Goal: Contribute content: Contribute content

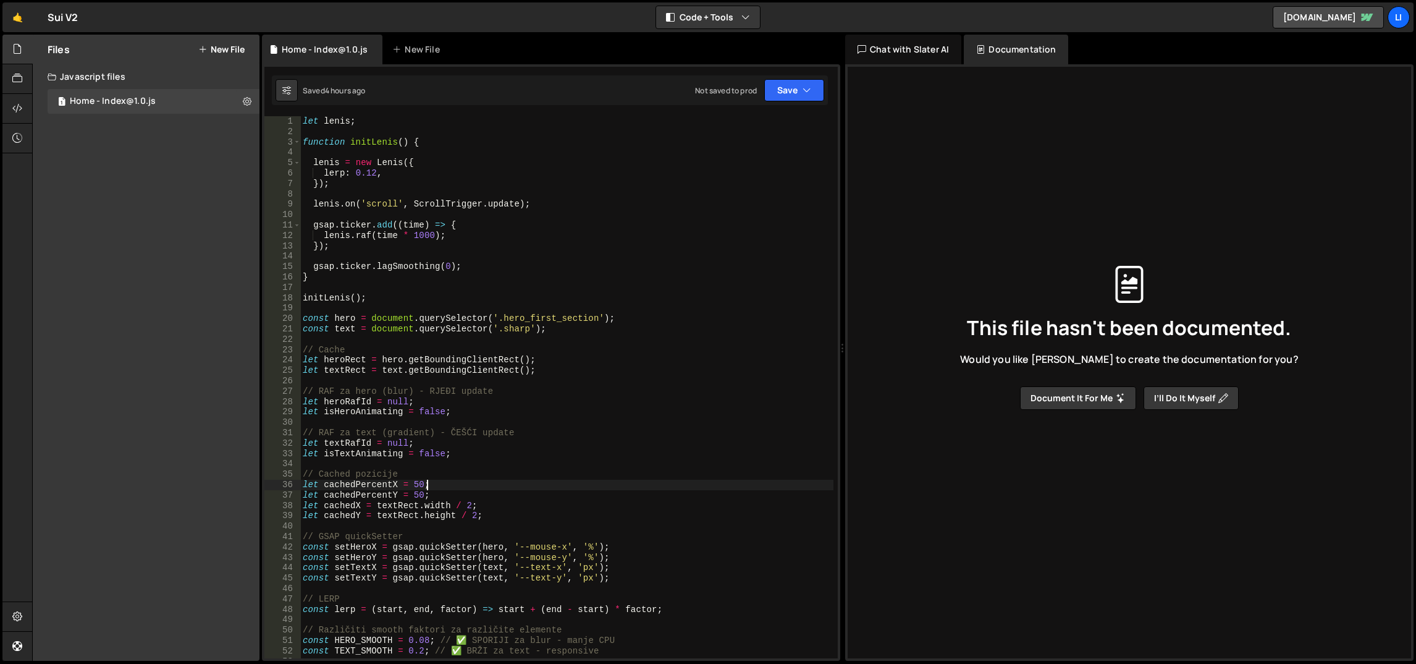
scroll to position [0, 8]
click at [23, 11] on link "🤙" at bounding box center [17, 17] width 30 height 30
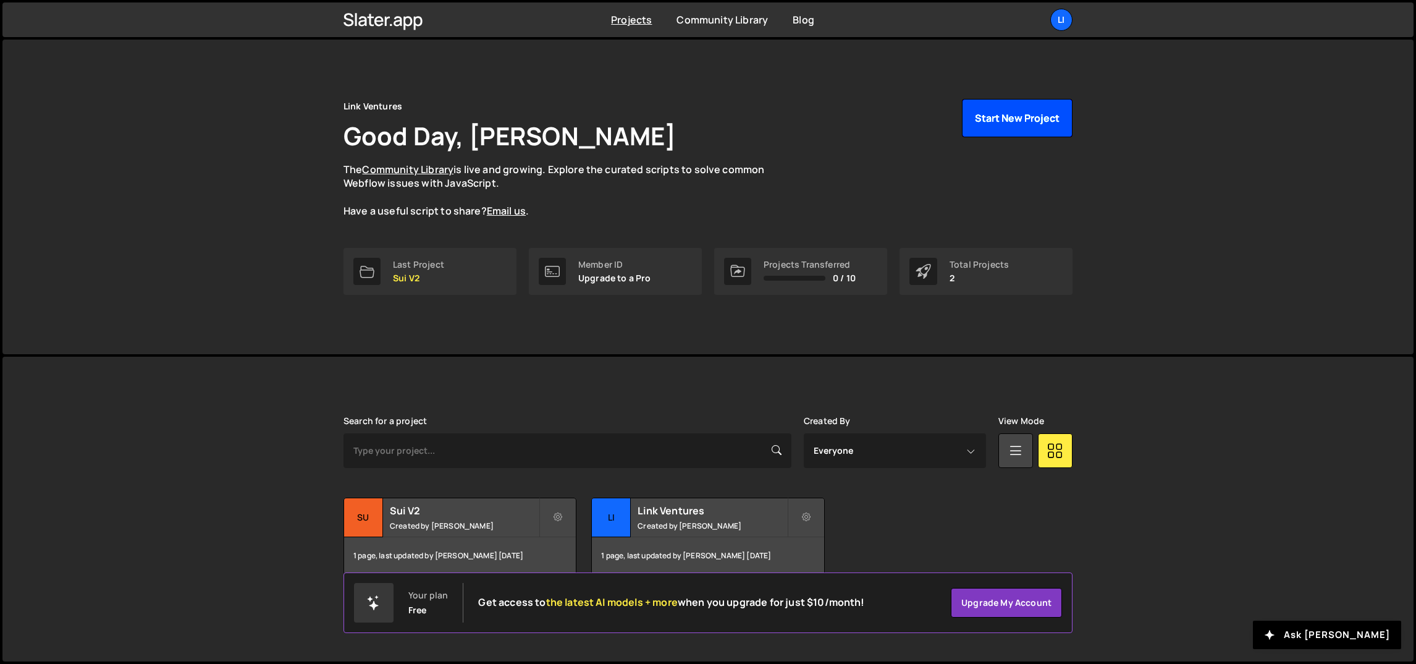
click at [977, 122] on button "Start New Project" at bounding box center [1017, 118] width 111 height 38
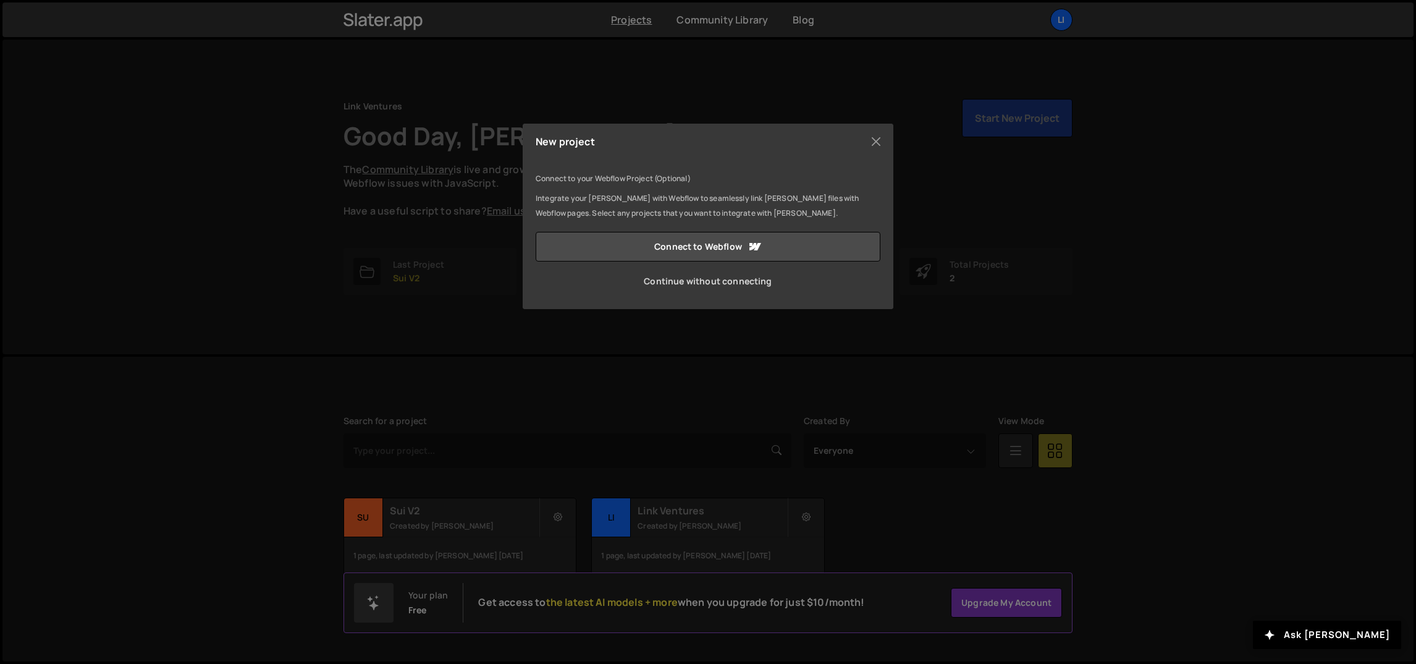
click at [745, 276] on link "Continue without connecting" at bounding box center [708, 281] width 345 height 30
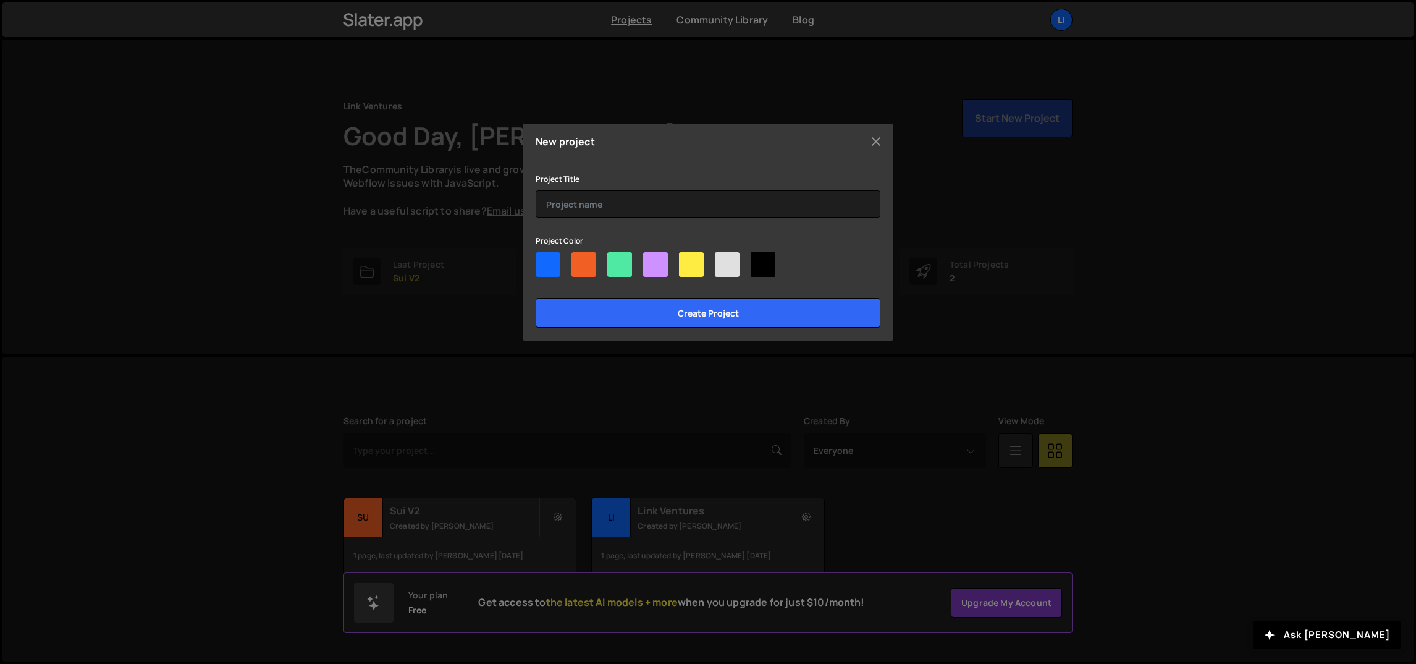
click at [581, 259] on div at bounding box center [584, 264] width 25 height 25
click at [580, 259] on input"] "radio" at bounding box center [576, 256] width 8 height 8
radio input"] "true"
click at [610, 207] on input "text" at bounding box center [708, 203] width 345 height 27
click at [659, 151] on div "New project Connect to your Webflow Project (Optional) Integrate your Slater wi…" at bounding box center [708, 232] width 371 height 217
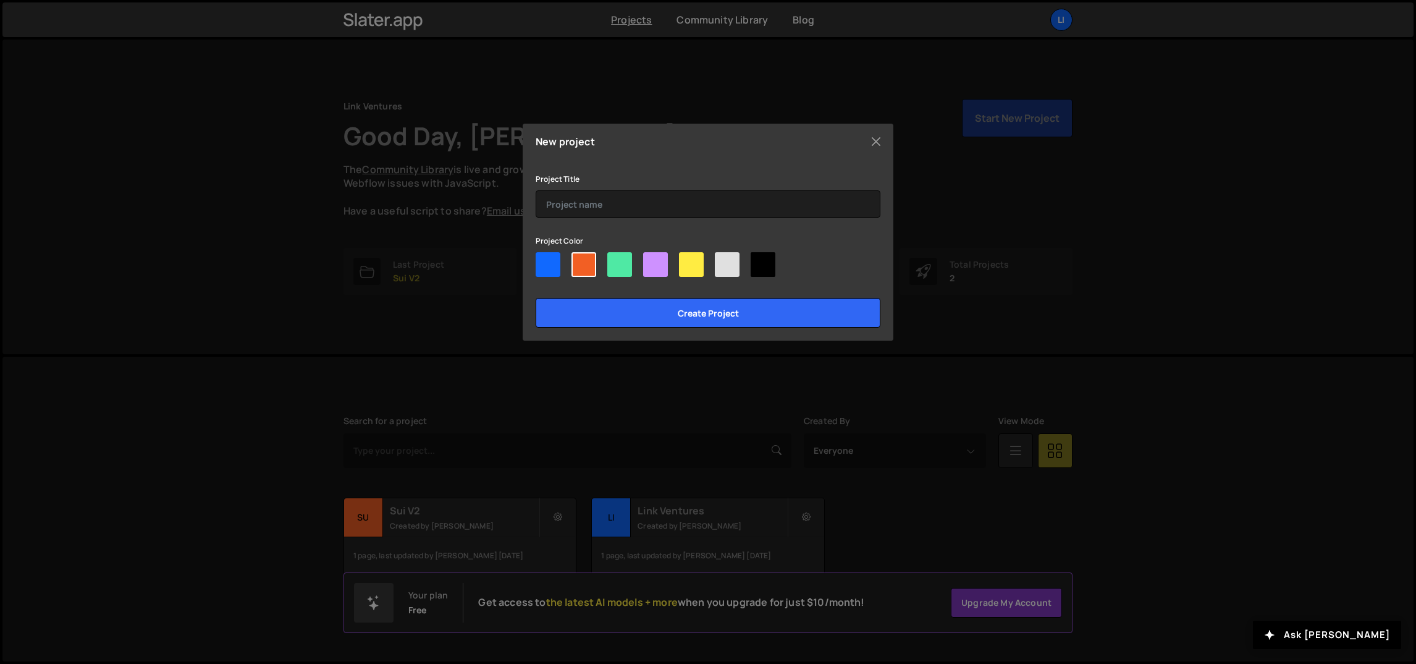
click at [606, 258] on div at bounding box center [708, 267] width 345 height 30
click at [621, 260] on div at bounding box center [619, 264] width 25 height 25
click at [615, 260] on input"] "radio" at bounding box center [611, 256] width 8 height 8
radio input"] "true"
click at [622, 198] on input "text" at bounding box center [708, 203] width 345 height 27
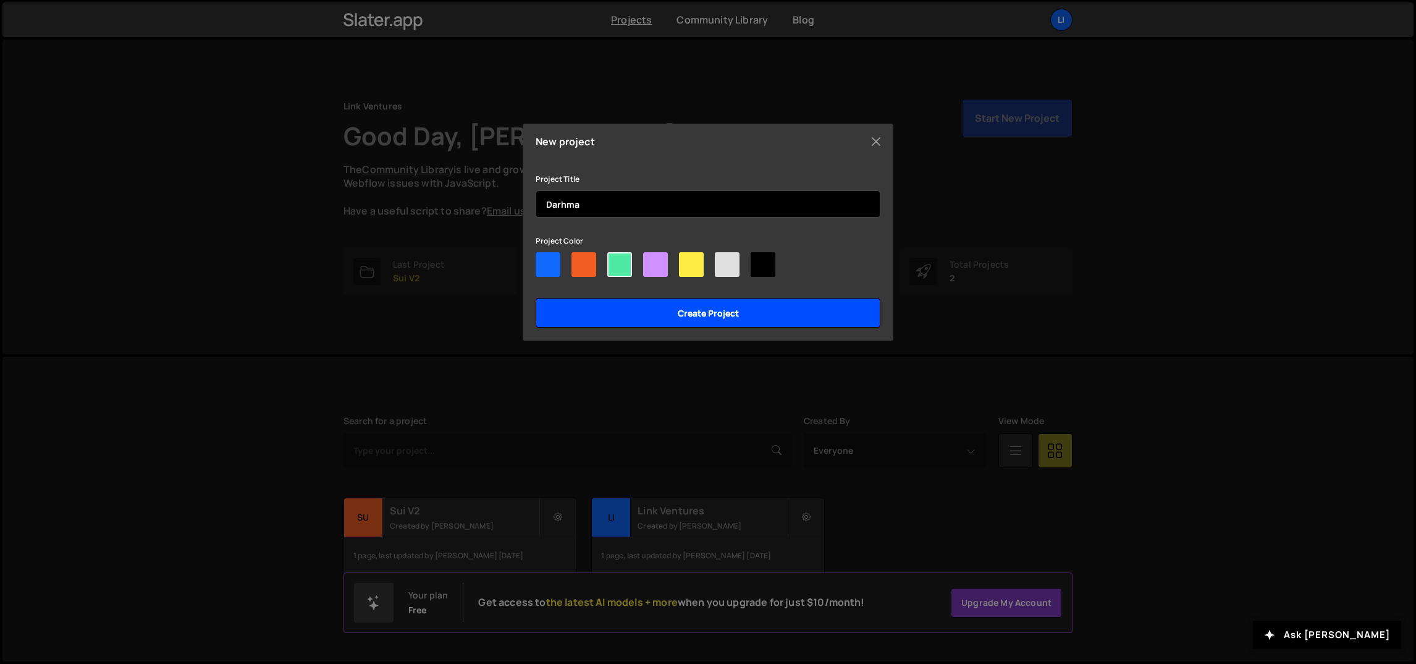
type input "Darhma"
click at [670, 314] on input "Create project" at bounding box center [708, 313] width 345 height 30
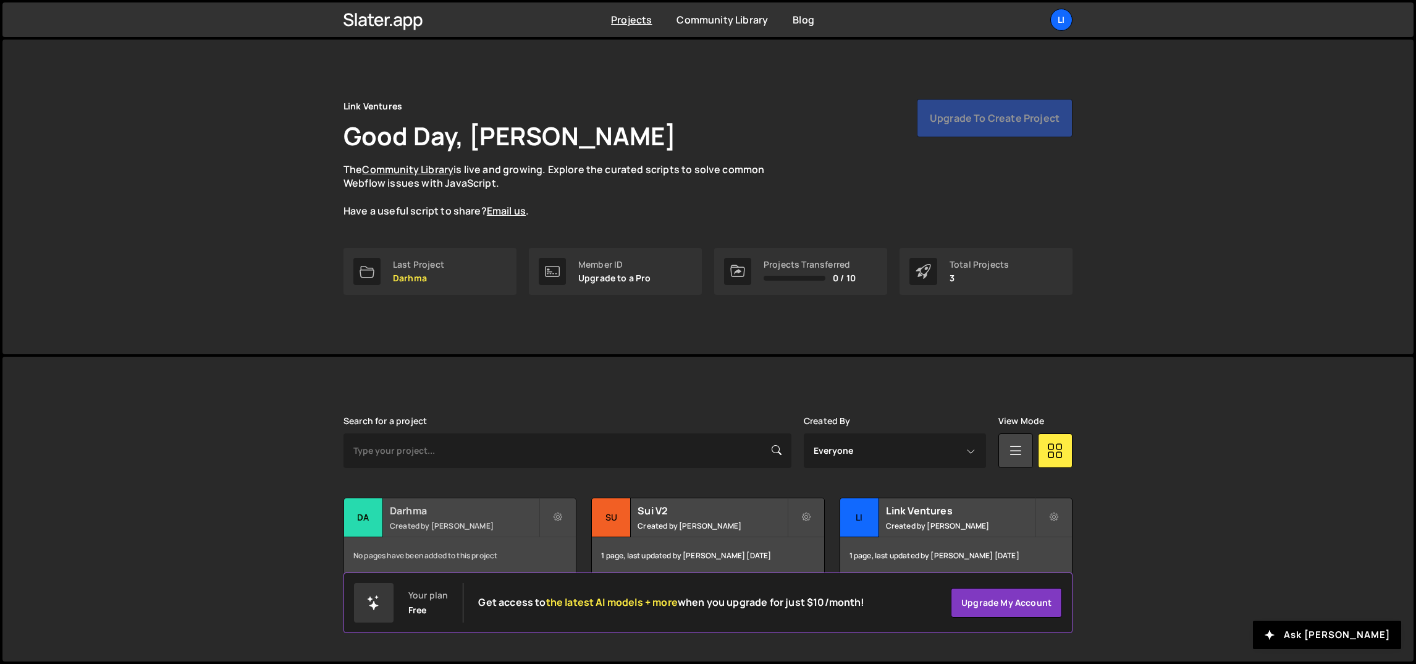
click at [392, 521] on small "Created by Ognjen Martinovic" at bounding box center [464, 525] width 149 height 11
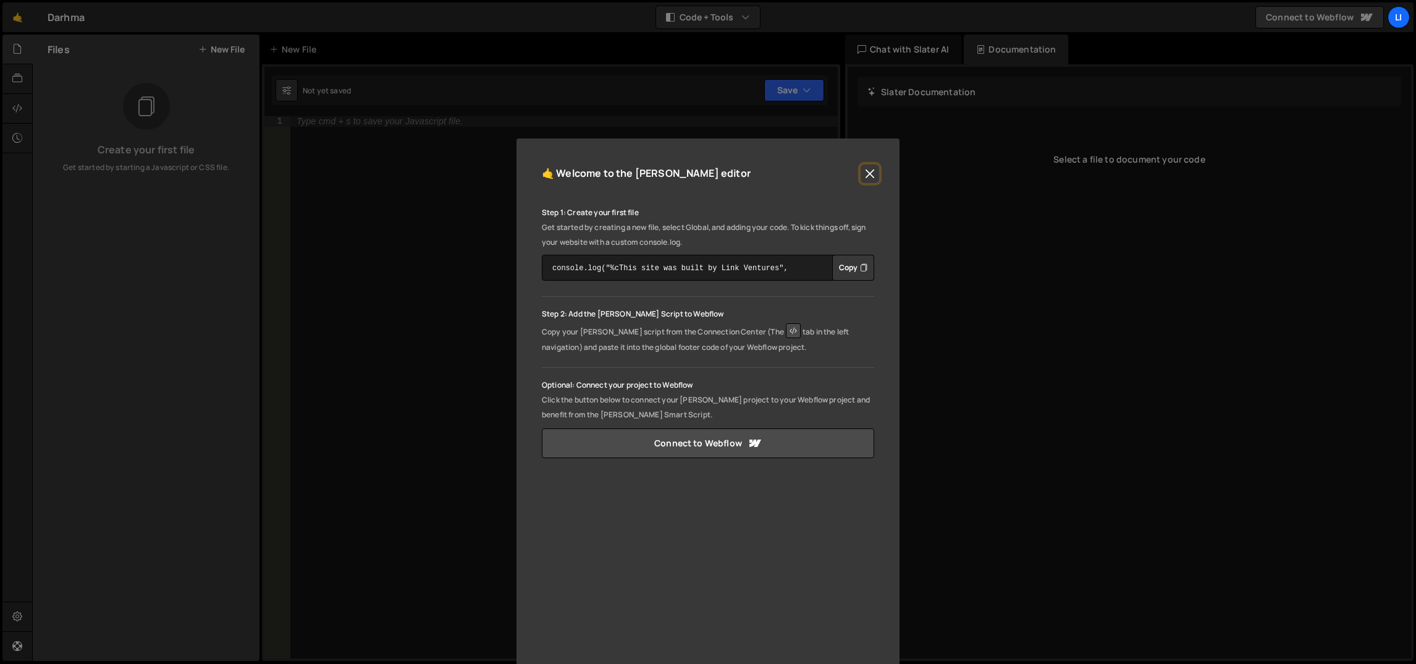
click at [861, 177] on button "Close" at bounding box center [870, 173] width 19 height 19
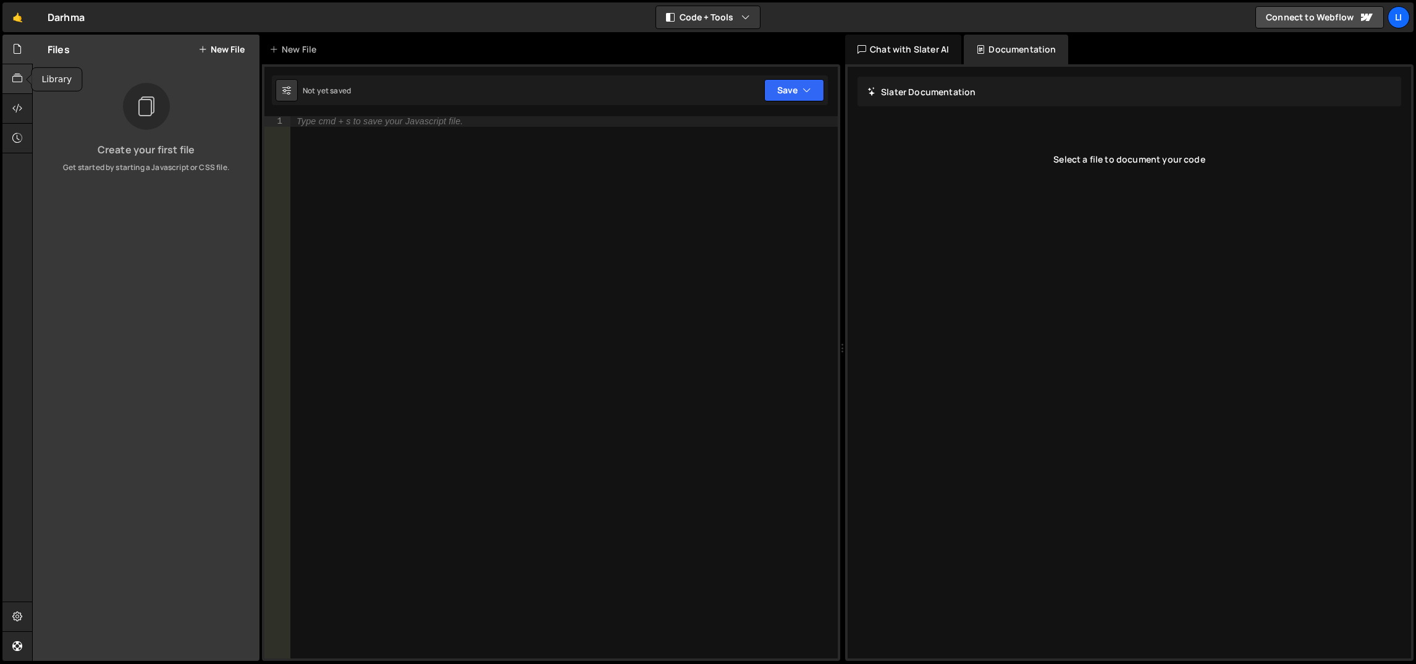
click at [14, 77] on icon at bounding box center [17, 79] width 10 height 14
click at [19, 109] on icon at bounding box center [17, 108] width 10 height 14
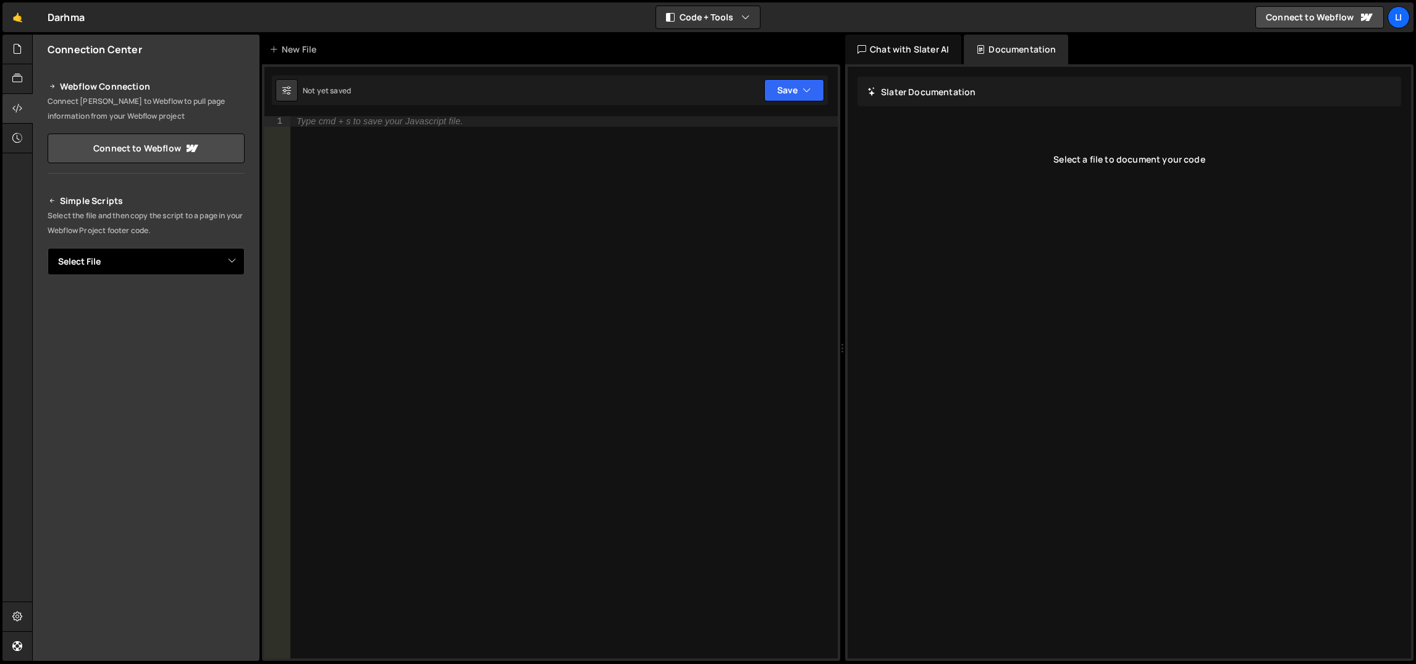
click at [172, 254] on select "Select File" at bounding box center [146, 261] width 197 height 27
click at [48, 248] on select "Select File" at bounding box center [146, 261] width 197 height 27
click at [13, 47] on icon at bounding box center [17, 49] width 10 height 14
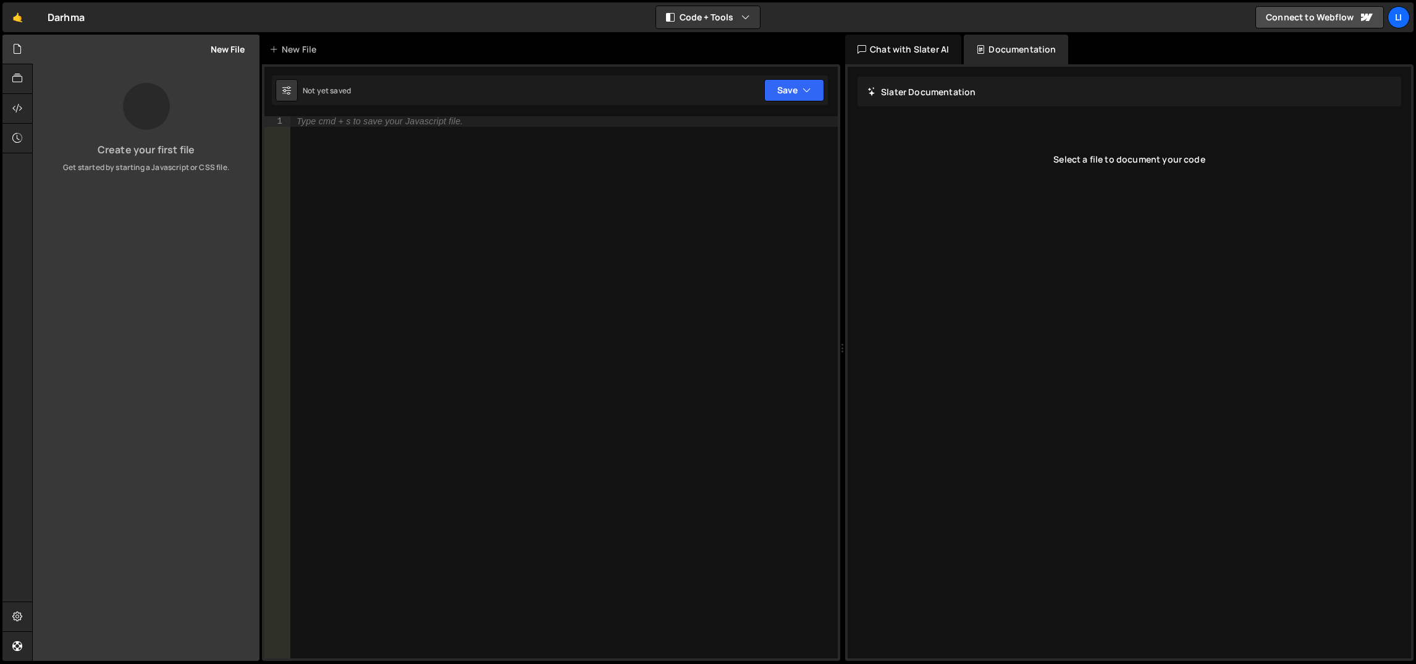
click at [220, 54] on div "Files New File" at bounding box center [146, 50] width 227 height 30
click at [218, 50] on button "New File" at bounding box center [221, 49] width 46 height 10
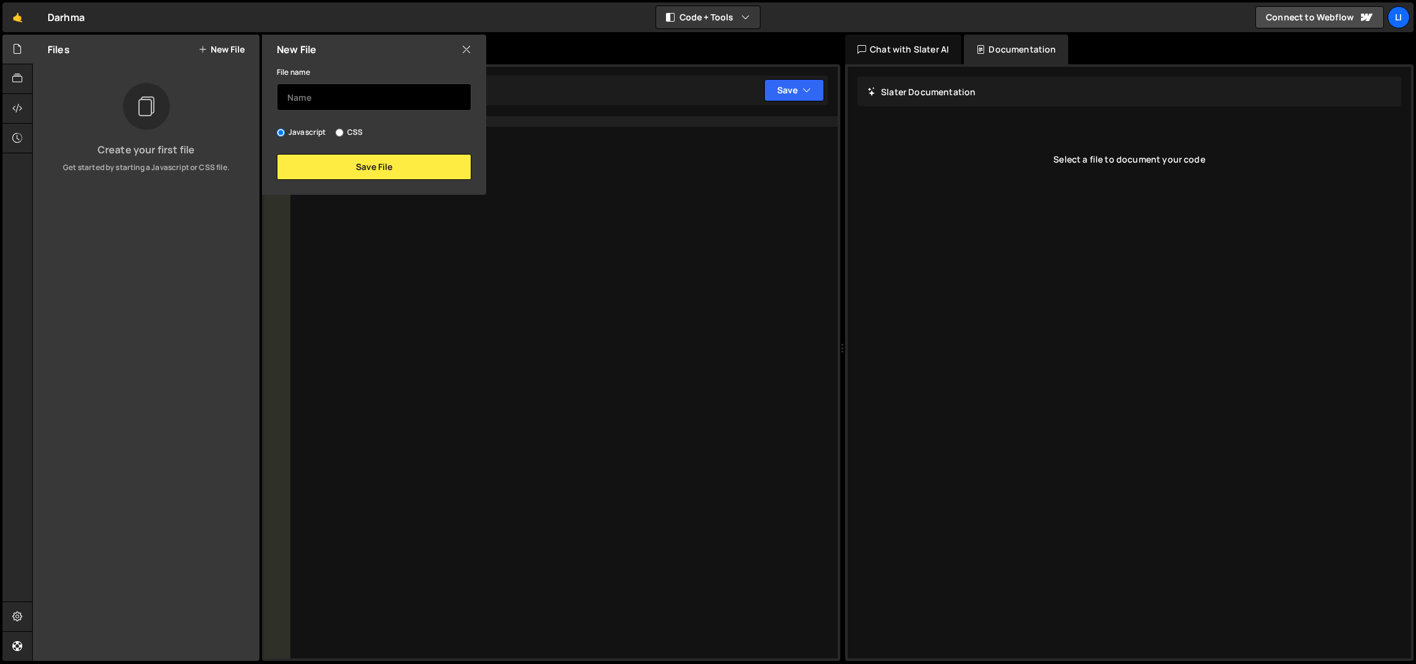
click at [299, 93] on input "text" at bounding box center [374, 96] width 195 height 27
type input "Home"
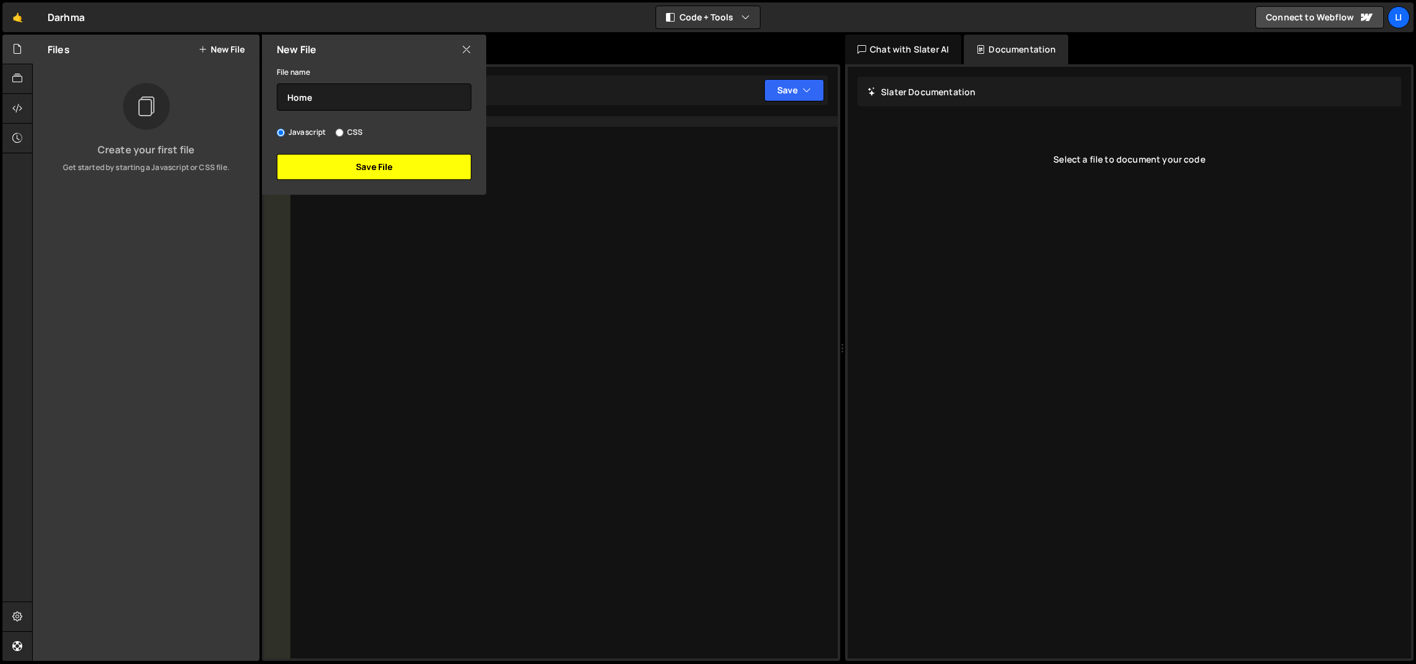
click at [358, 162] on button "Save File" at bounding box center [374, 167] width 195 height 26
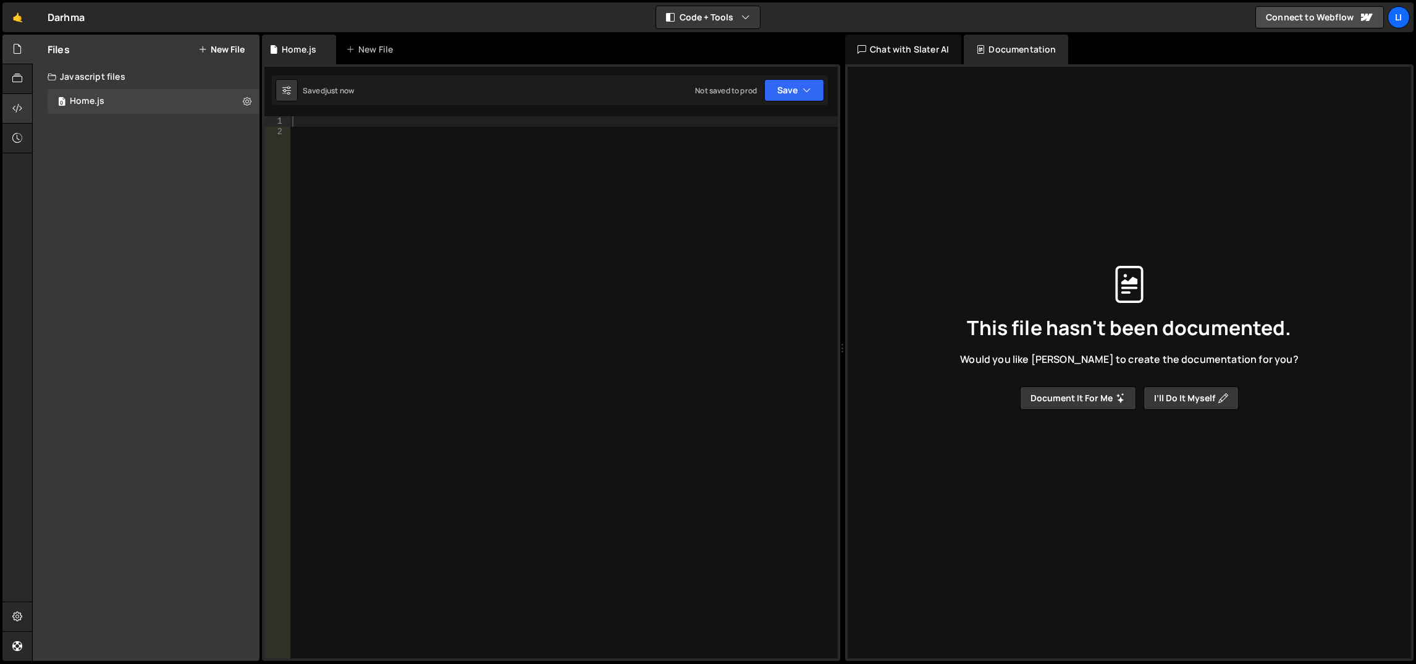
click at [28, 106] on div at bounding box center [28, 109] width 5 height 10
click at [6, 109] on div at bounding box center [17, 109] width 30 height 30
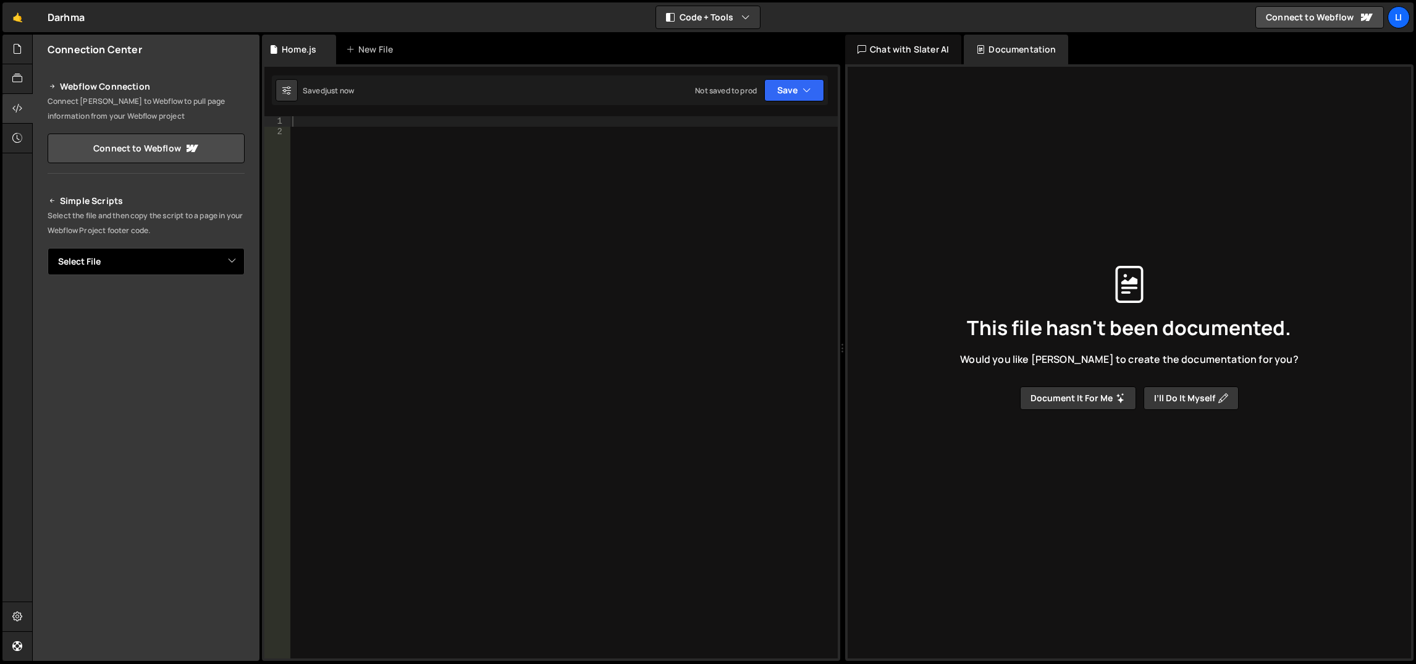
click at [117, 264] on select "Select File Home.js" at bounding box center [146, 261] width 197 height 27
select select "48506"
click at [48, 248] on select "Select File Home.js" at bounding box center [146, 261] width 197 height 27
click at [196, 305] on button "Copy" at bounding box center [207, 303] width 42 height 26
click at [386, 161] on div at bounding box center [564, 397] width 549 height 563
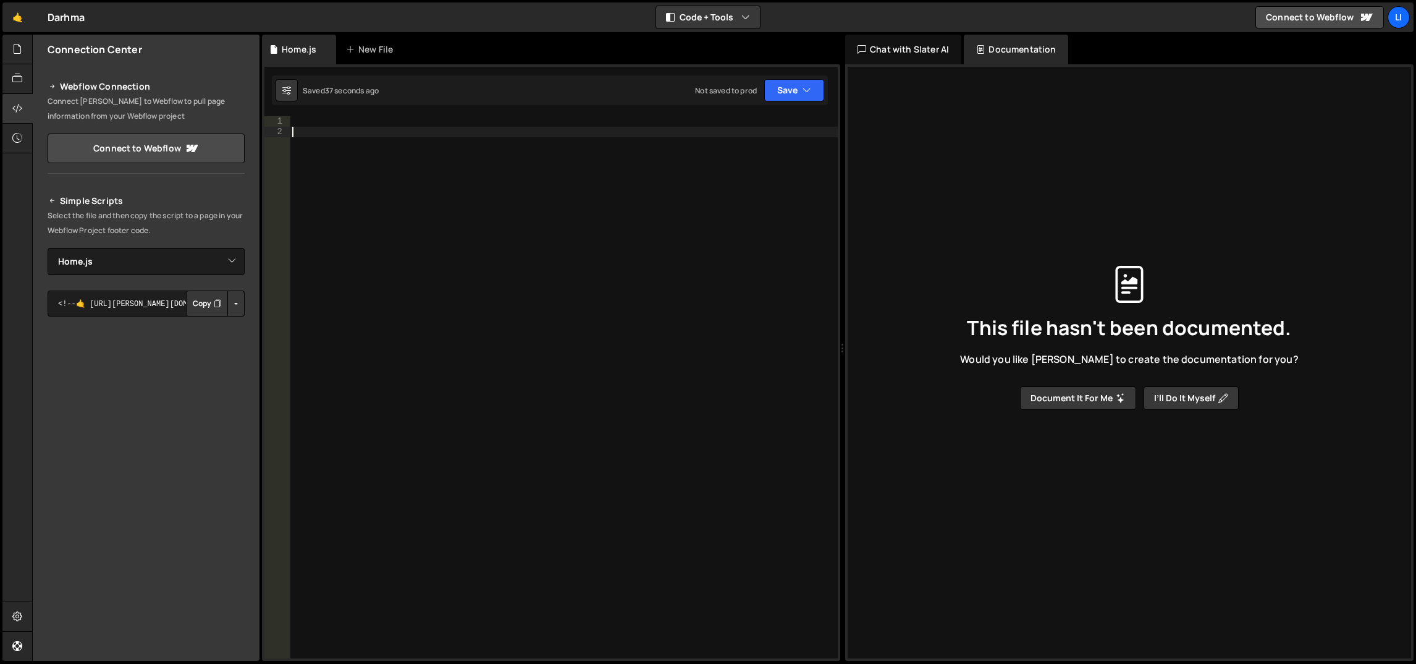
click at [384, 112] on div "1 Type cmd + s to save your Javascript file. הההההההההההההההההההההההההההההההההה…" at bounding box center [551, 362] width 578 height 596
click at [384, 120] on div at bounding box center [564, 397] width 549 height 563
paste textarea "})();"
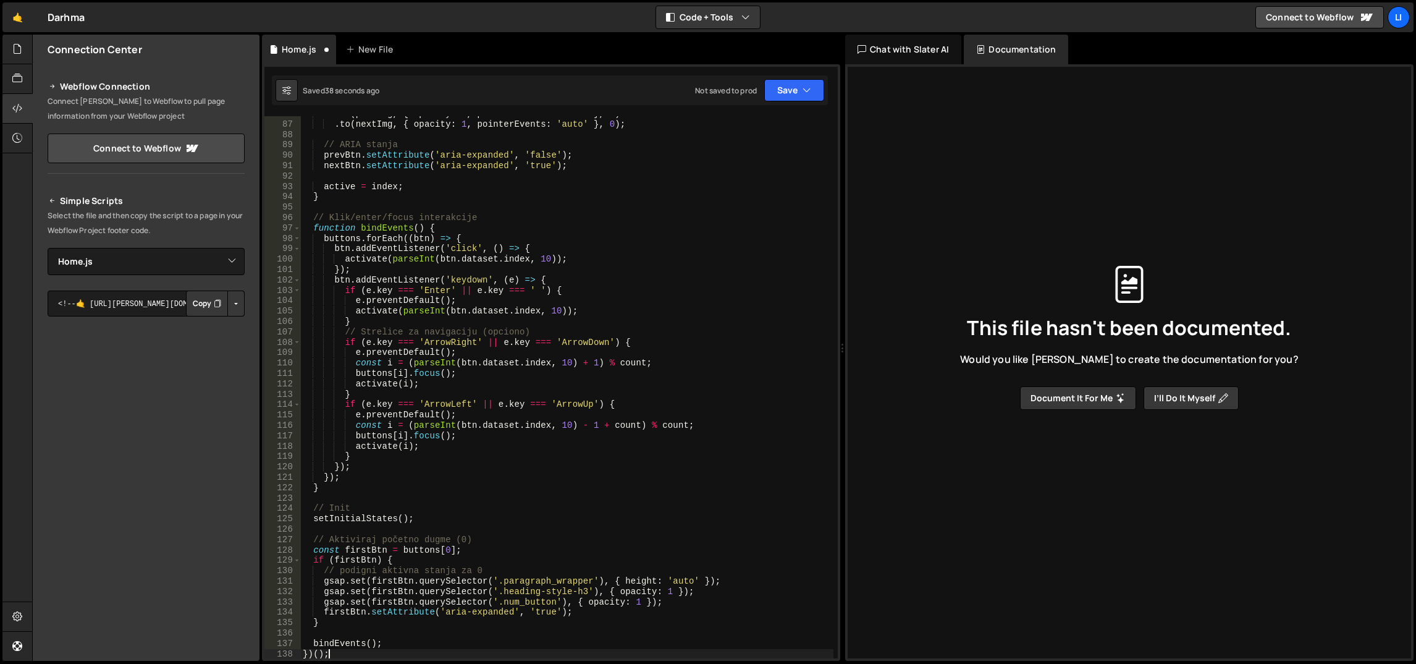
scroll to position [889, 0]
click at [463, 94] on div "Saved 38 seconds ago Not saved to prod Upgrade to Edit Save Save to Staging S S…" at bounding box center [550, 90] width 556 height 30
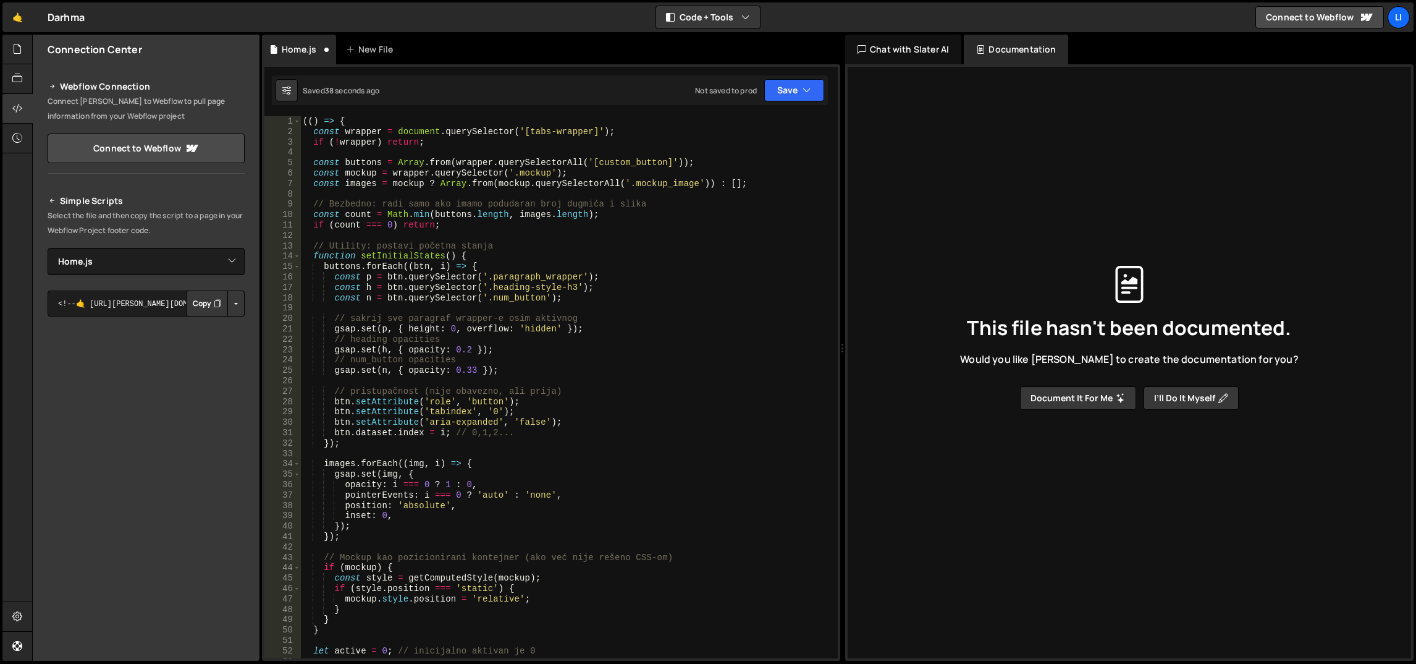
scroll to position [0, 0]
click at [525, 322] on div "(( ) => { const wrapper = document . querySelector ( '[tabs-wrapper]' ) ; if ( …" at bounding box center [567, 397] width 534 height 563
click at [800, 88] on button "Save" at bounding box center [794, 90] width 60 height 22
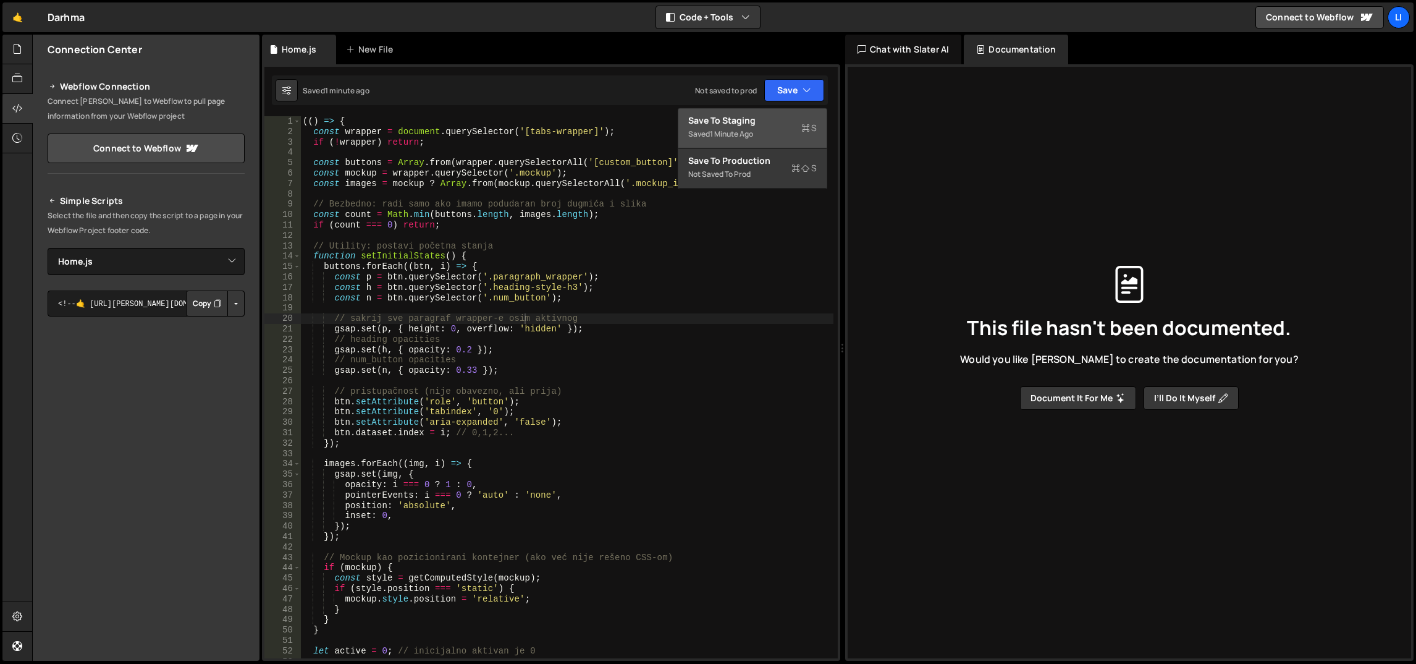
click at [783, 120] on div "Save to Staging S" at bounding box center [752, 120] width 129 height 12
click at [350, 141] on div "(( ) => { const wrapper = document . querySelector ( '[tabs-wrapper]' ) ; if ( …" at bounding box center [567, 397] width 534 height 563
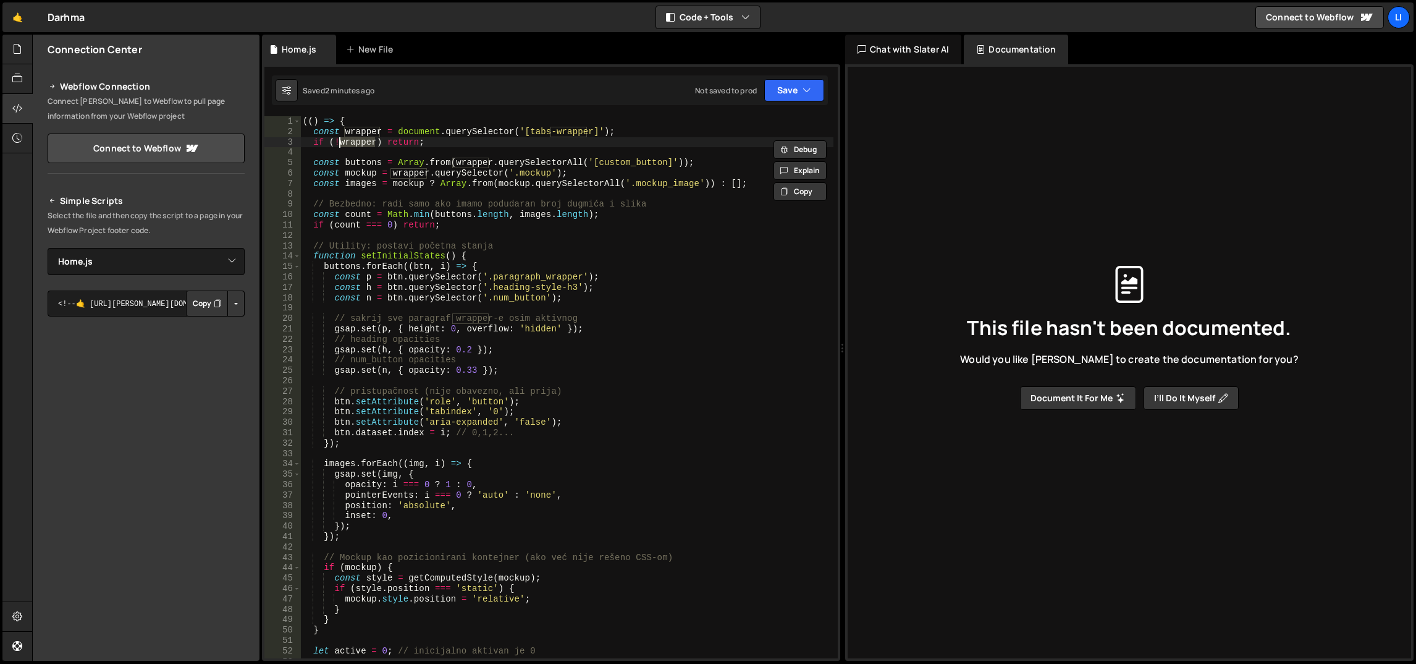
click at [350, 141] on div "(( ) => { const wrapper = document . querySelector ( '[tabs-wrapper]' ) ; if ( …" at bounding box center [567, 397] width 534 height 563
type textarea "if (!wrapper) return;"
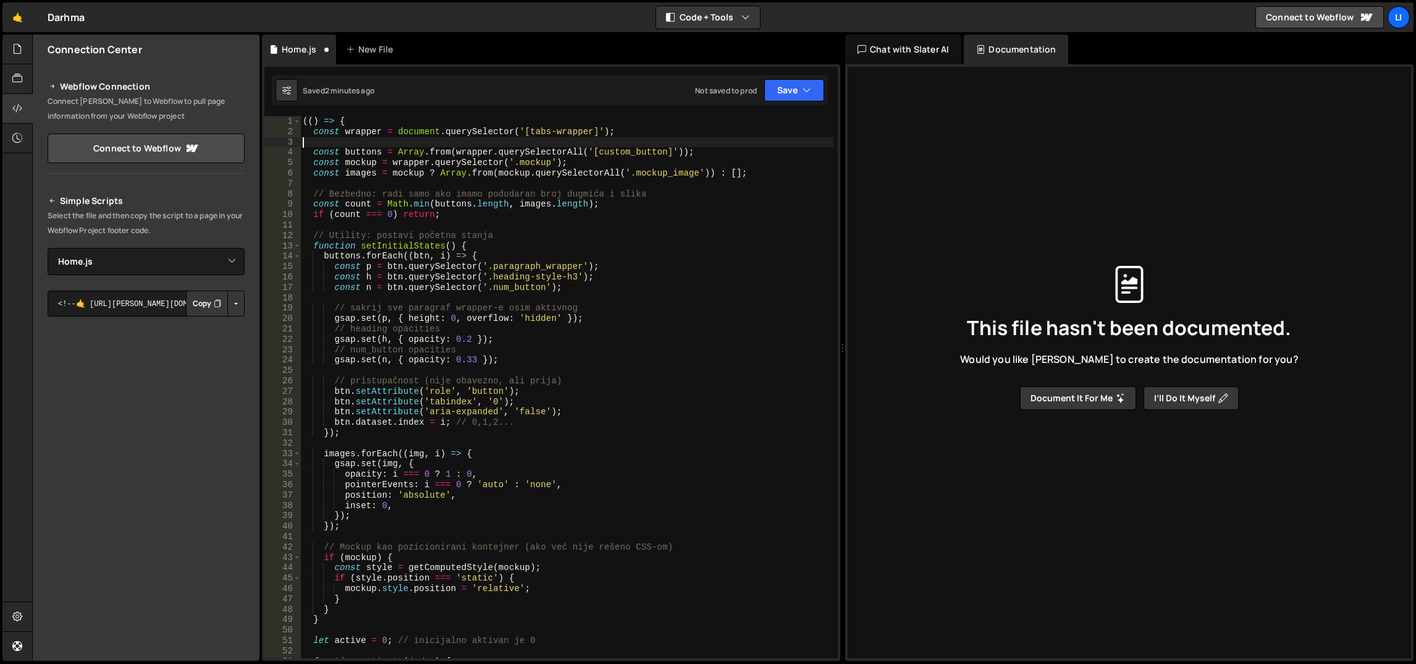
click at [511, 183] on div "(( ) => { const wrapper = document . querySelector ( '[tabs-wrapper]' ) ; const…" at bounding box center [567, 397] width 534 height 563
click at [509, 193] on div "(( ) => { const wrapper = document . querySelector ( '[tabs-wrapper]' ) ; const…" at bounding box center [567, 397] width 534 height 563
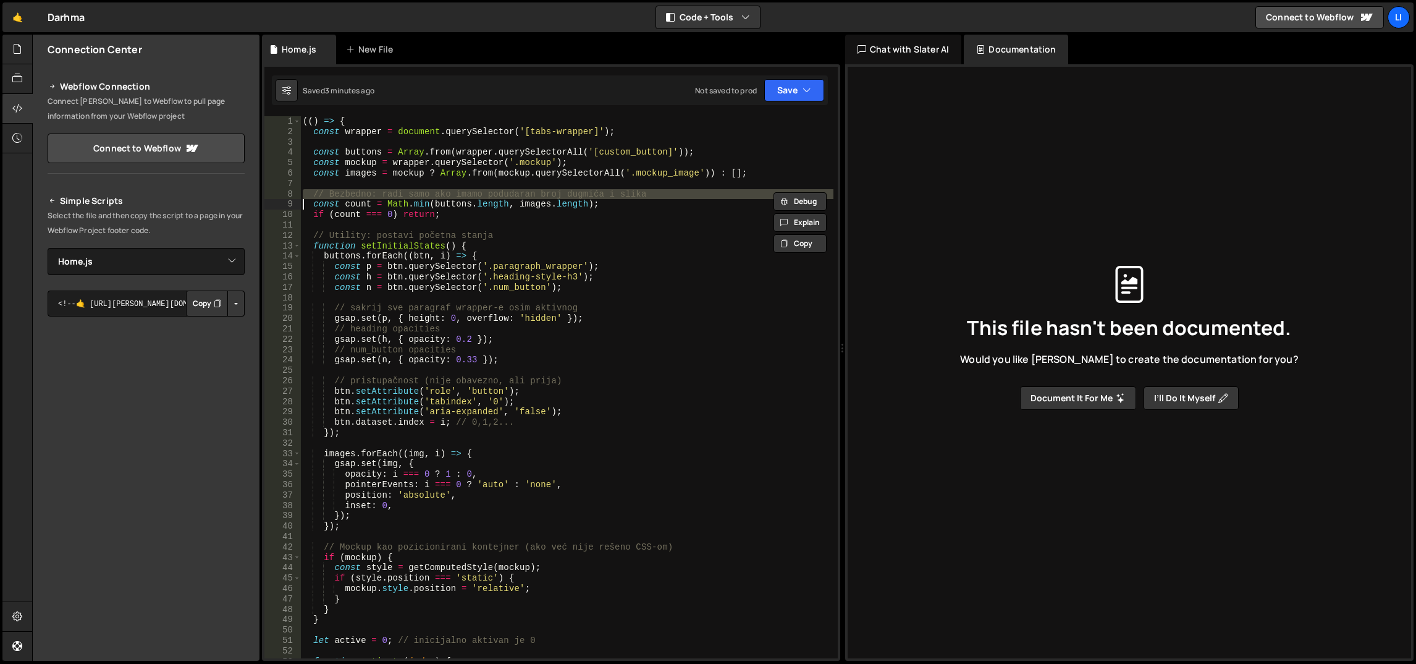
click at [509, 193] on div "(( ) => { const wrapper = document . querySelector ( '[tabs-wrapper]' ) ; const…" at bounding box center [567, 397] width 534 height 563
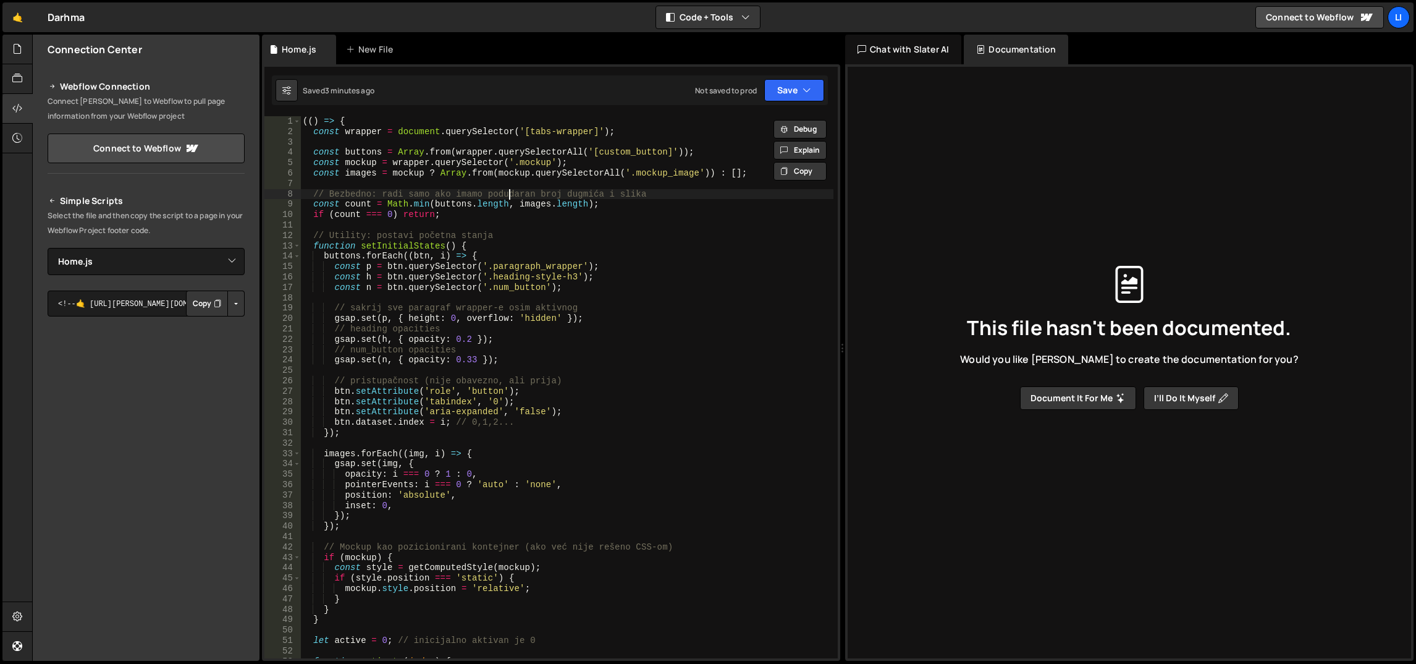
click at [509, 193] on div "(( ) => { const wrapper = document . querySelector ( '[tabs-wrapper]' ) ; const…" at bounding box center [567, 397] width 534 height 563
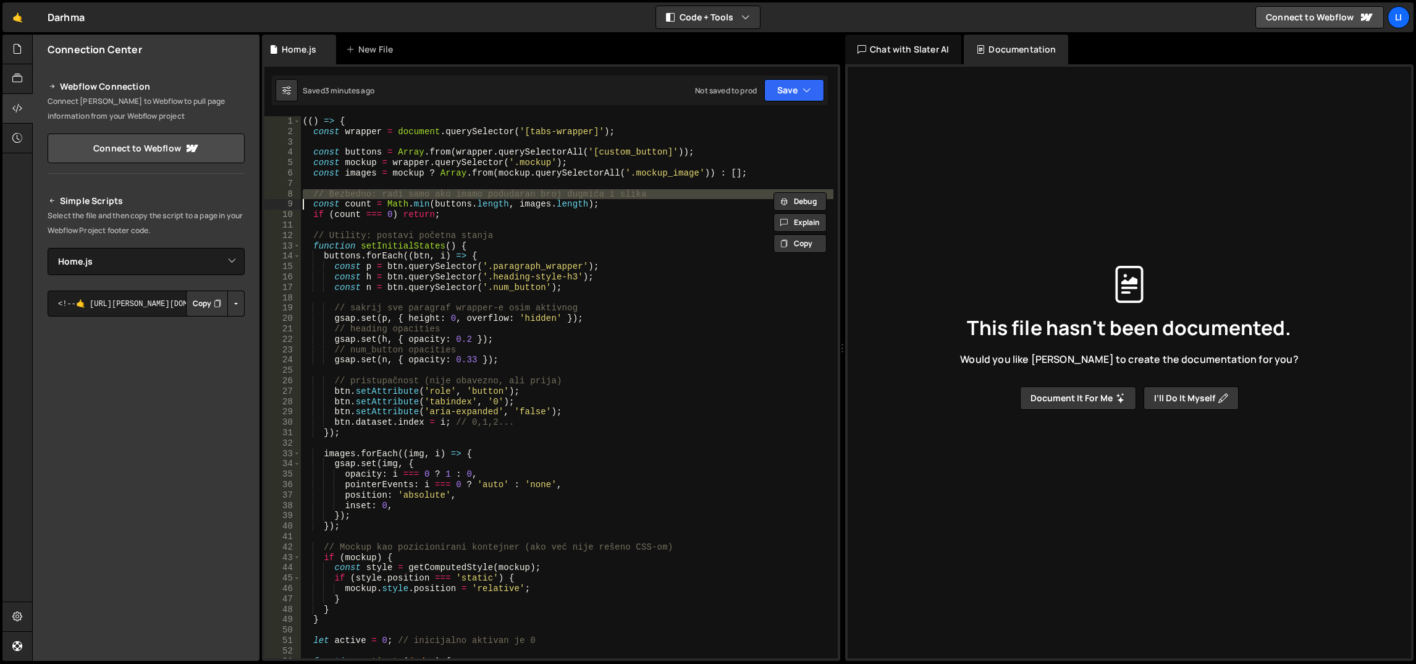
click at [509, 193] on div "(( ) => { const wrapper = document . querySelector ( '[tabs-wrapper]' ) ; const…" at bounding box center [567, 397] width 534 height 563
click at [509, 193] on div "(( ) => { const wrapper = document . querySelector ( '[tabs-wrapper]' ) ; const…" at bounding box center [566, 387] width 533 height 542
click at [509, 193] on div "(( ) => { const wrapper = document . querySelector ( '[tabs-wrapper]' ) ; const…" at bounding box center [567, 397] width 534 height 563
click at [509, 193] on div "(( ) => { const wrapper = document . querySelector ( '[tabs-wrapper]' ) ; const…" at bounding box center [566, 387] width 533 height 542
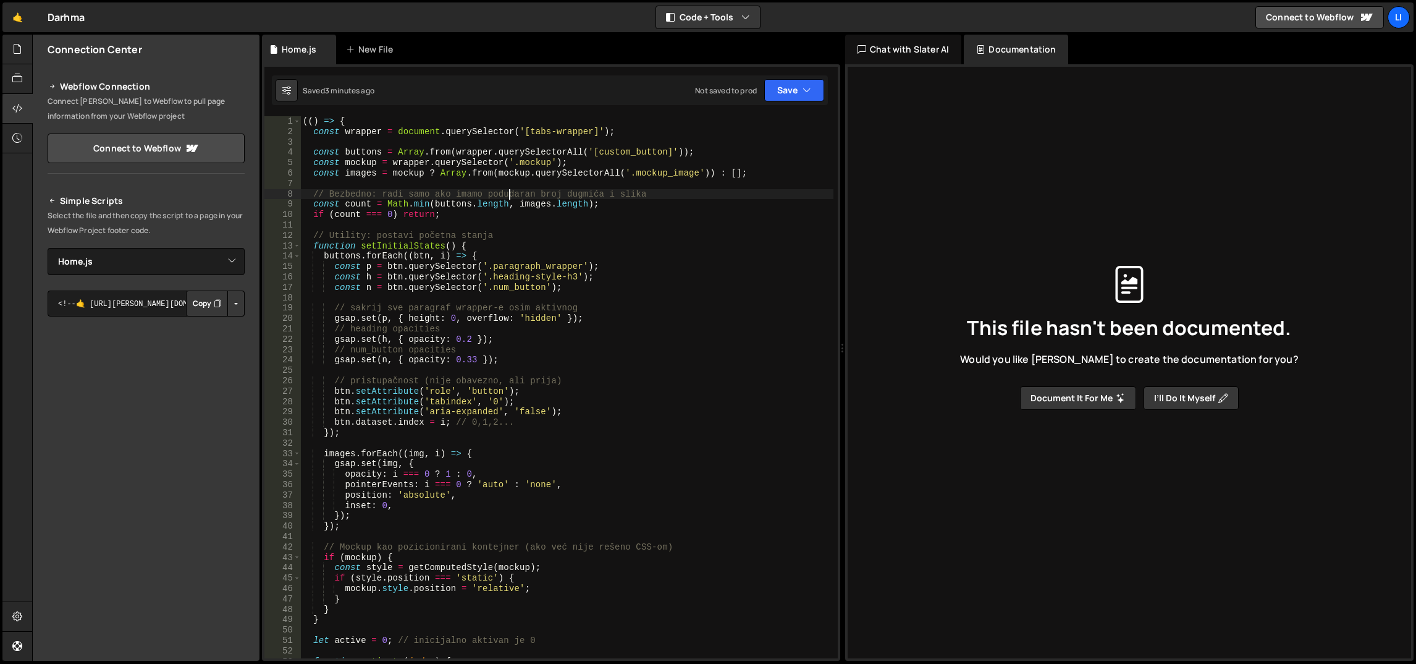
click at [509, 193] on div "(( ) => { const wrapper = document . querySelector ( '[tabs-wrapper]' ) ; const…" at bounding box center [567, 397] width 534 height 563
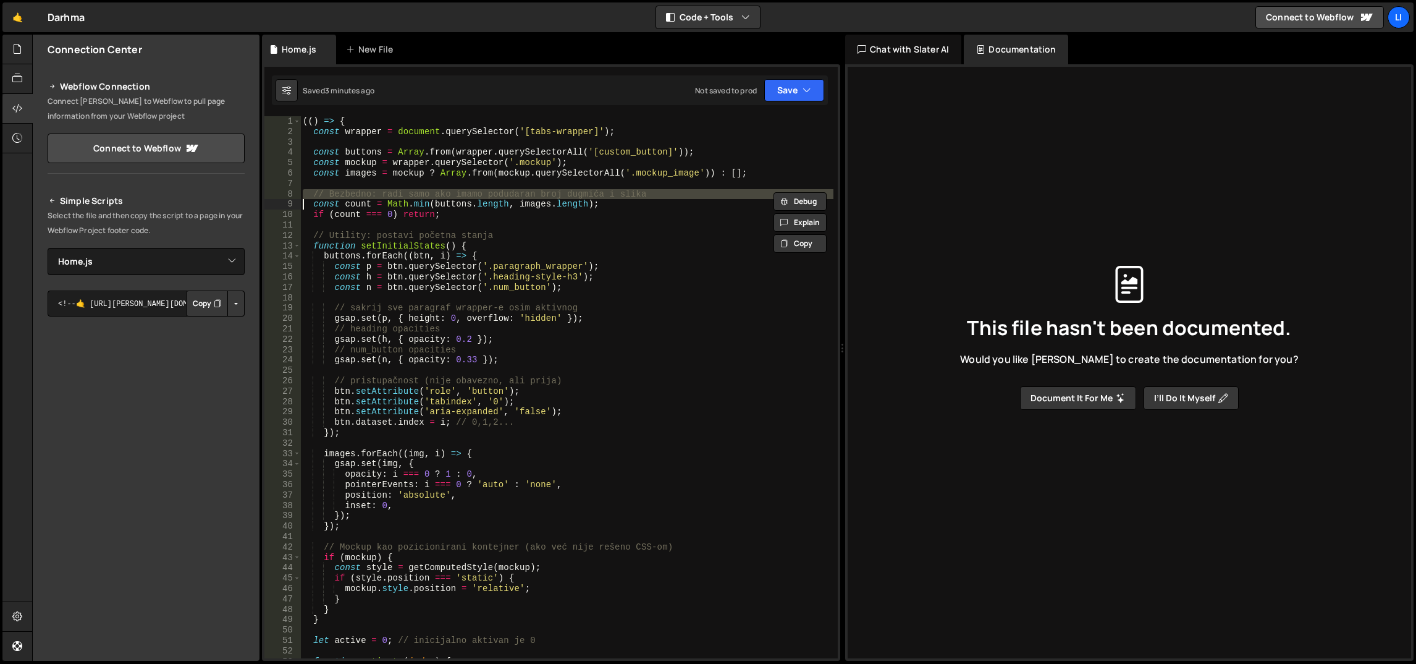
click at [509, 193] on div "(( ) => { const wrapper = document . querySelector ( '[tabs-wrapper]' ) ; const…" at bounding box center [567, 397] width 534 height 563
click at [509, 193] on div "(( ) => { const wrapper = document . querySelector ( '[tabs-wrapper]' ) ; const…" at bounding box center [566, 387] width 533 height 542
click at [509, 193] on div "(( ) => { const wrapper = document . querySelector ( '[tabs-wrapper]' ) ; const…" at bounding box center [567, 397] width 534 height 563
click at [509, 193] on div "(( ) => { const wrapper = document . querySelector ( '[tabs-wrapper]' ) ; const…" at bounding box center [566, 387] width 533 height 542
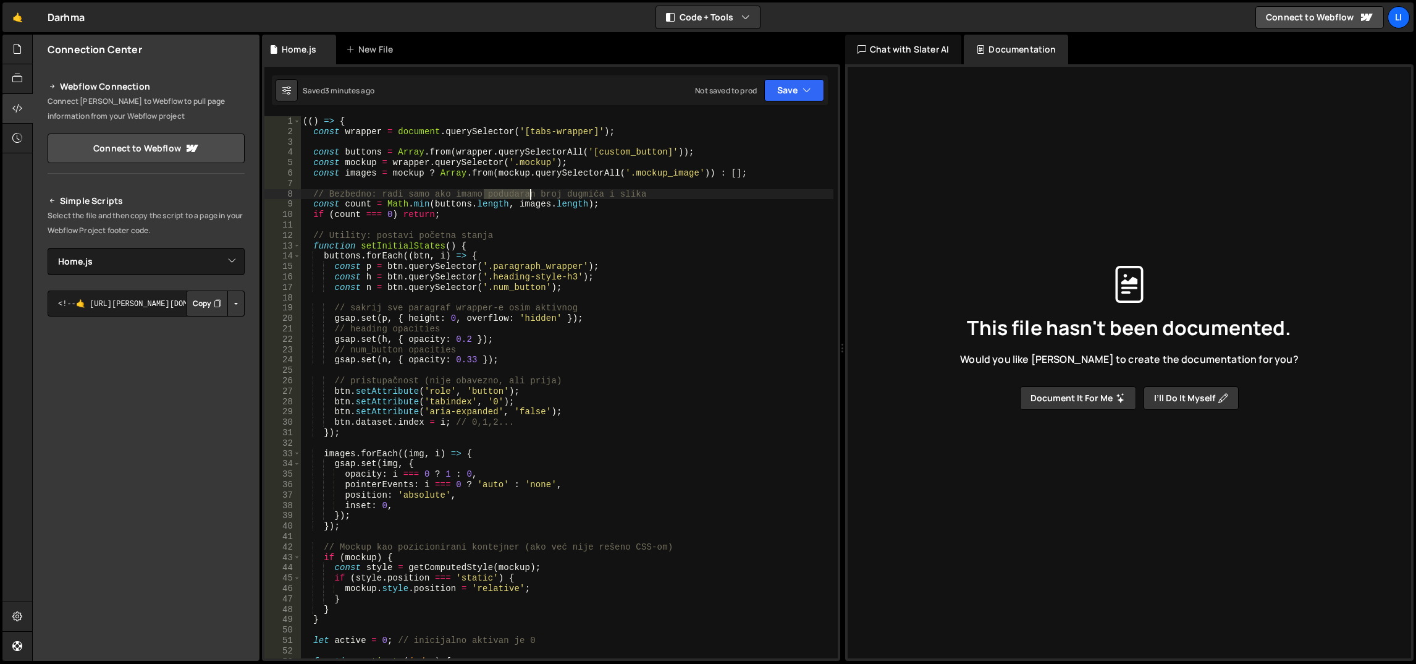
click at [509, 193] on div "(( ) => { const wrapper = document . querySelector ( '[tabs-wrapper]' ) ; const…" at bounding box center [567, 397] width 534 height 563
click at [509, 193] on div "(( ) => { const wrapper = document . querySelector ( '[tabs-wrapper]' ) ; const…" at bounding box center [566, 387] width 533 height 542
click at [509, 193] on div "(( ) => { const wrapper = document . querySelector ( '[tabs-wrapper]' ) ; const…" at bounding box center [567, 397] width 534 height 563
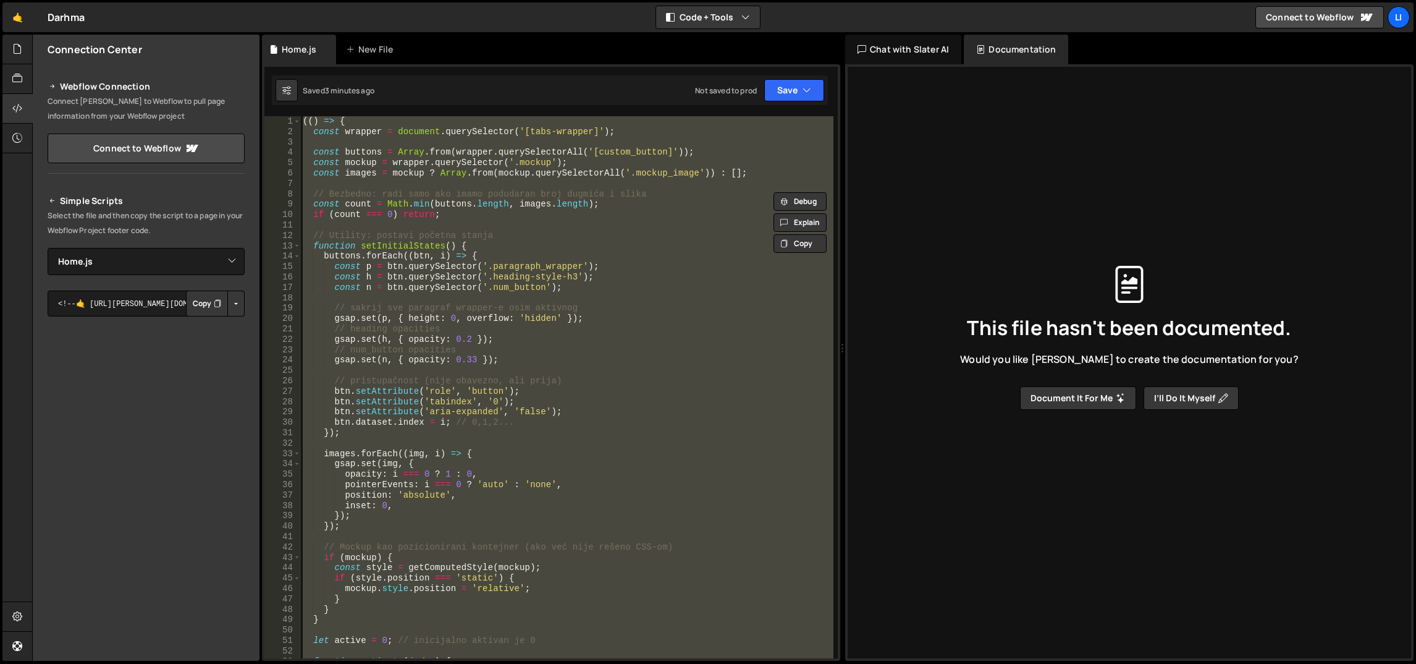
click at [509, 193] on div "(( ) => { const wrapper = document . querySelector ( '[tabs-wrapper]' ) ; const…" at bounding box center [567, 397] width 534 height 563
click at [509, 193] on div "(( ) => { const wrapper = document . querySelector ( '[tabs-wrapper]' ) ; const…" at bounding box center [566, 387] width 533 height 542
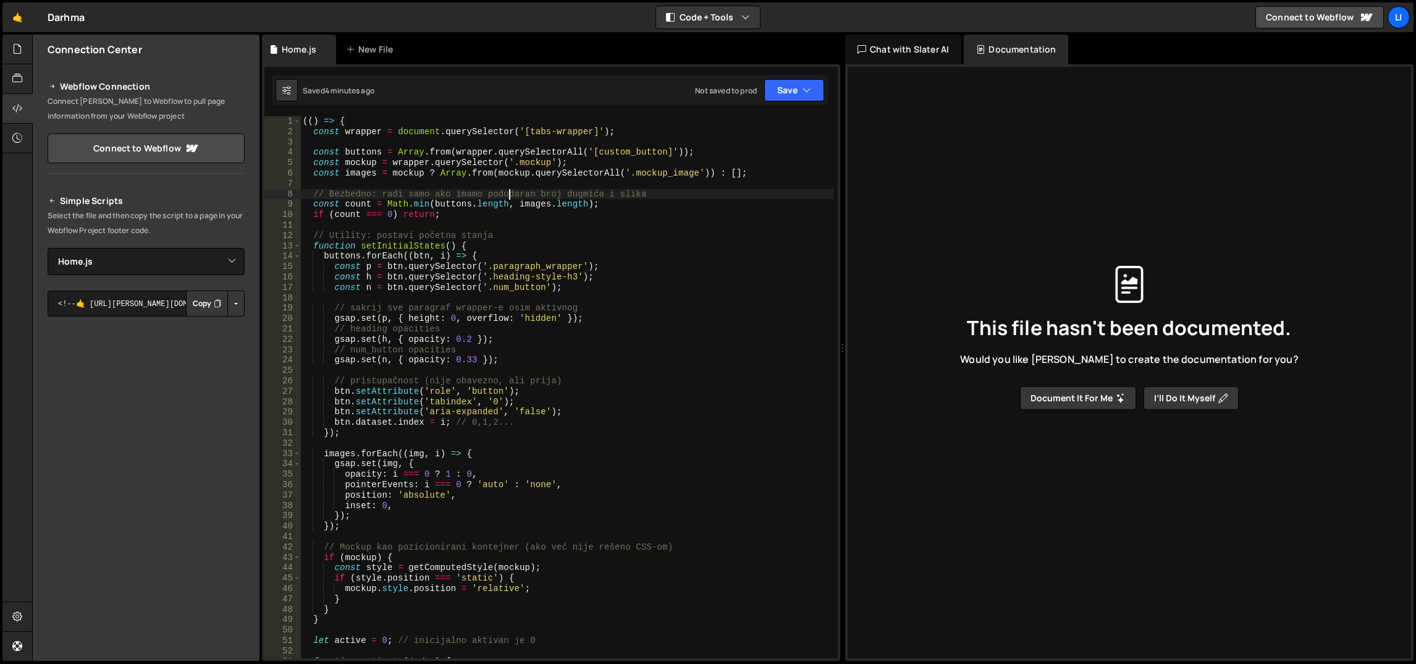
click at [424, 233] on div "(( ) => { const wrapper = document . querySelector ( '[tabs-wrapper]' ) ; const…" at bounding box center [567, 397] width 534 height 563
type textarea "})();"
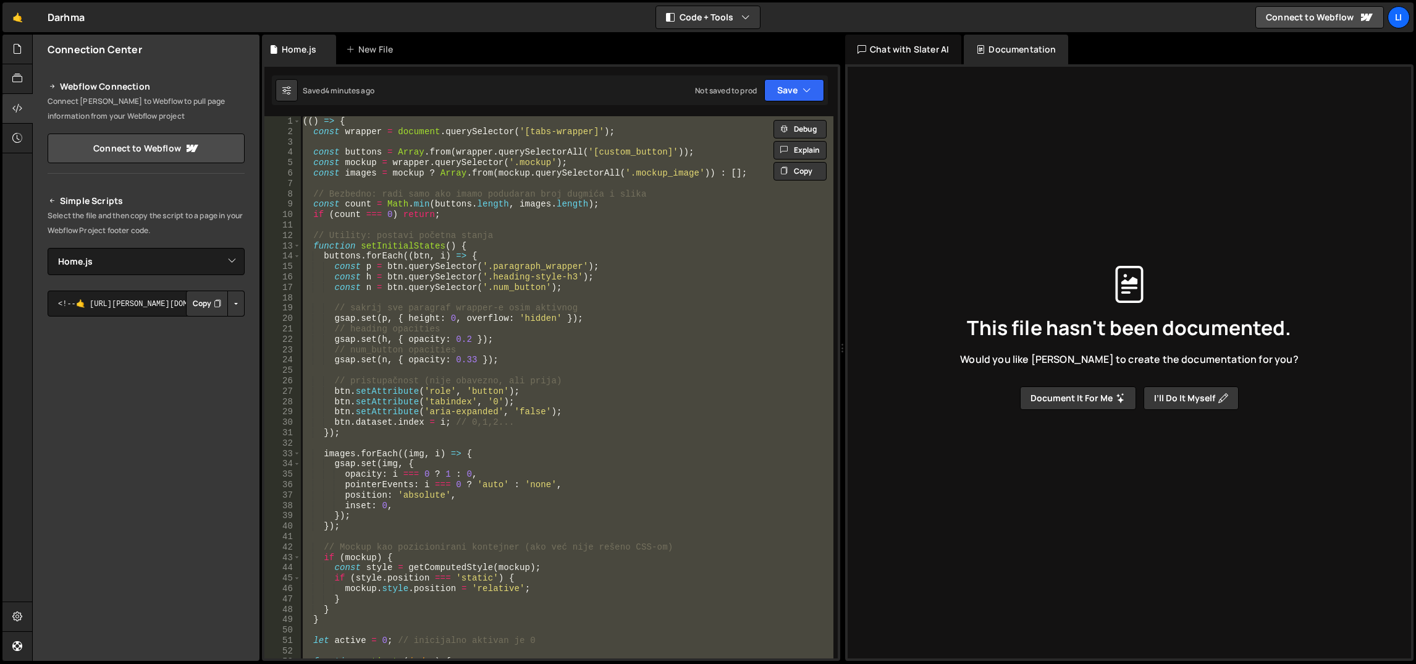
paste textarea
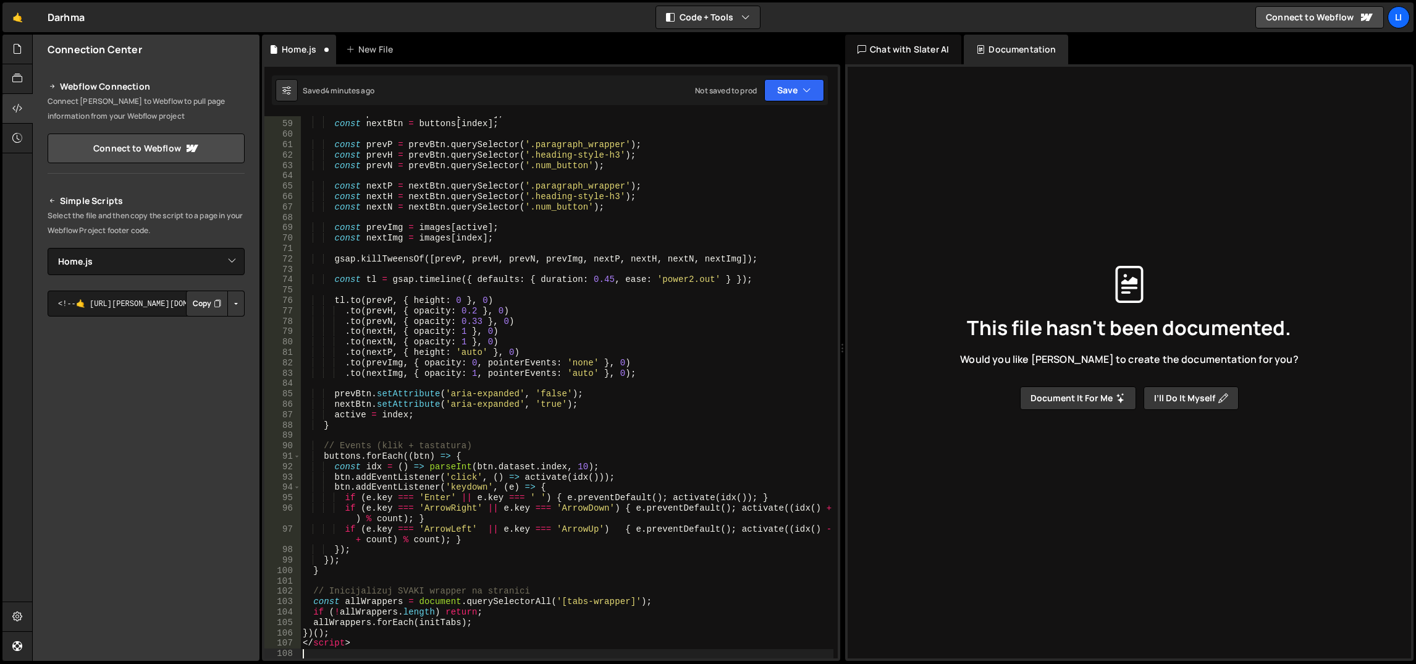
click at [329, 646] on div "const prevBtn = buttons [ active ] ; const nextBtn = buttons [ index ] ; const …" at bounding box center [567, 390] width 534 height 563
type textarea "</script>"
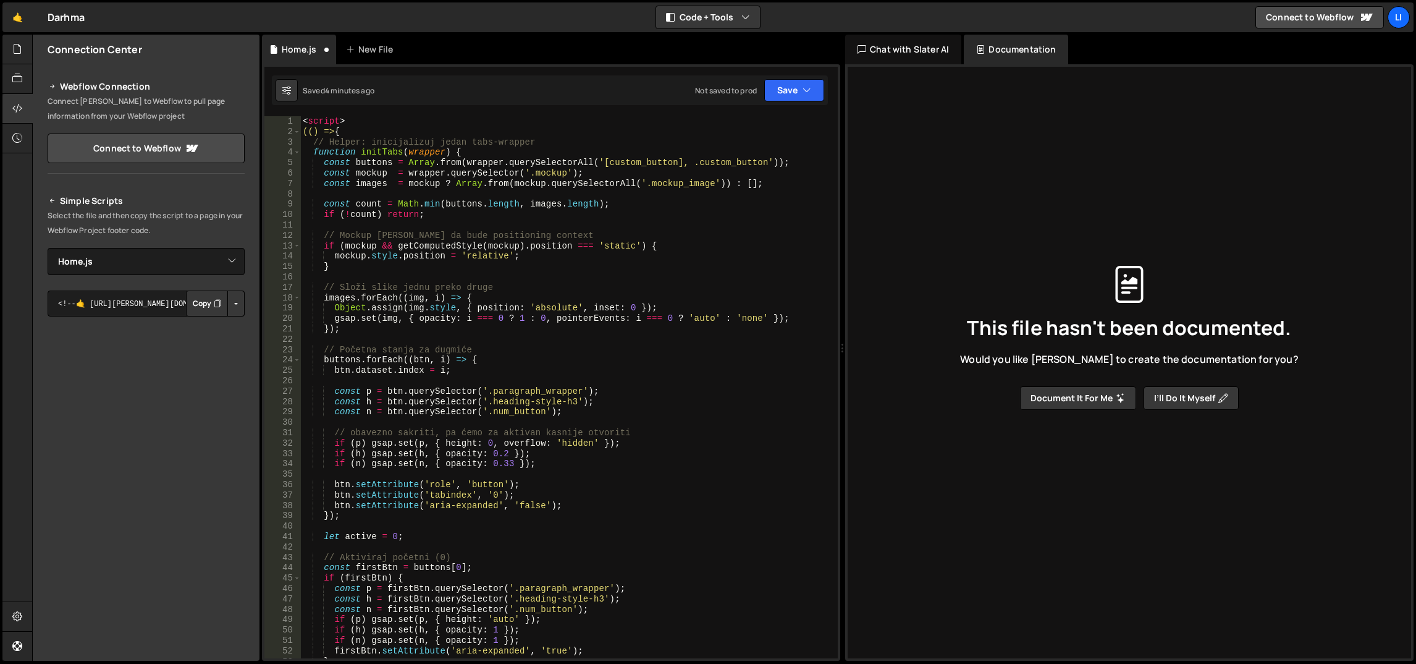
scroll to position [0, 0]
click at [326, 117] on div "< script > (() => { // Helper: inicijalizuj jedan tabs-wrapper function initTab…" at bounding box center [567, 397] width 534 height 563
type textarea "(() => {"
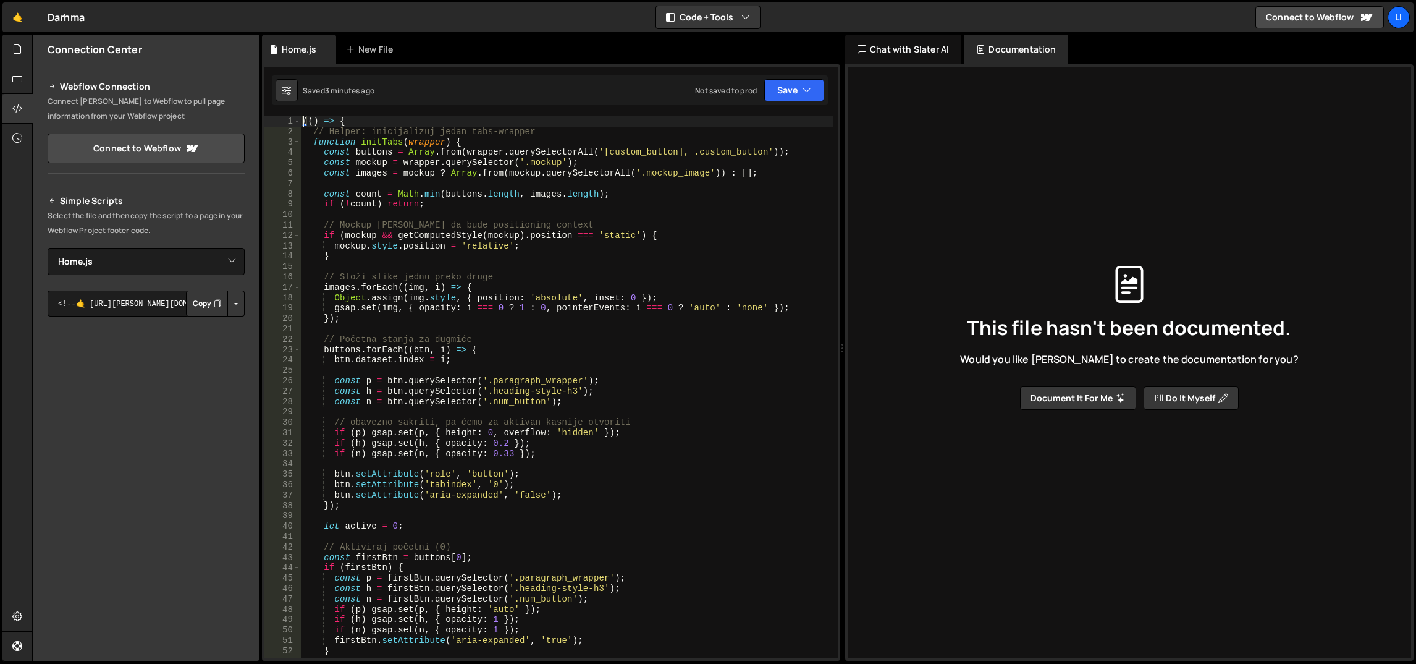
click at [469, 217] on div "(( ) => { // Helper: inicijalizuj jedan tabs-wrapper function initTabs ( wrappe…" at bounding box center [567, 397] width 534 height 563
type textarea "})();"
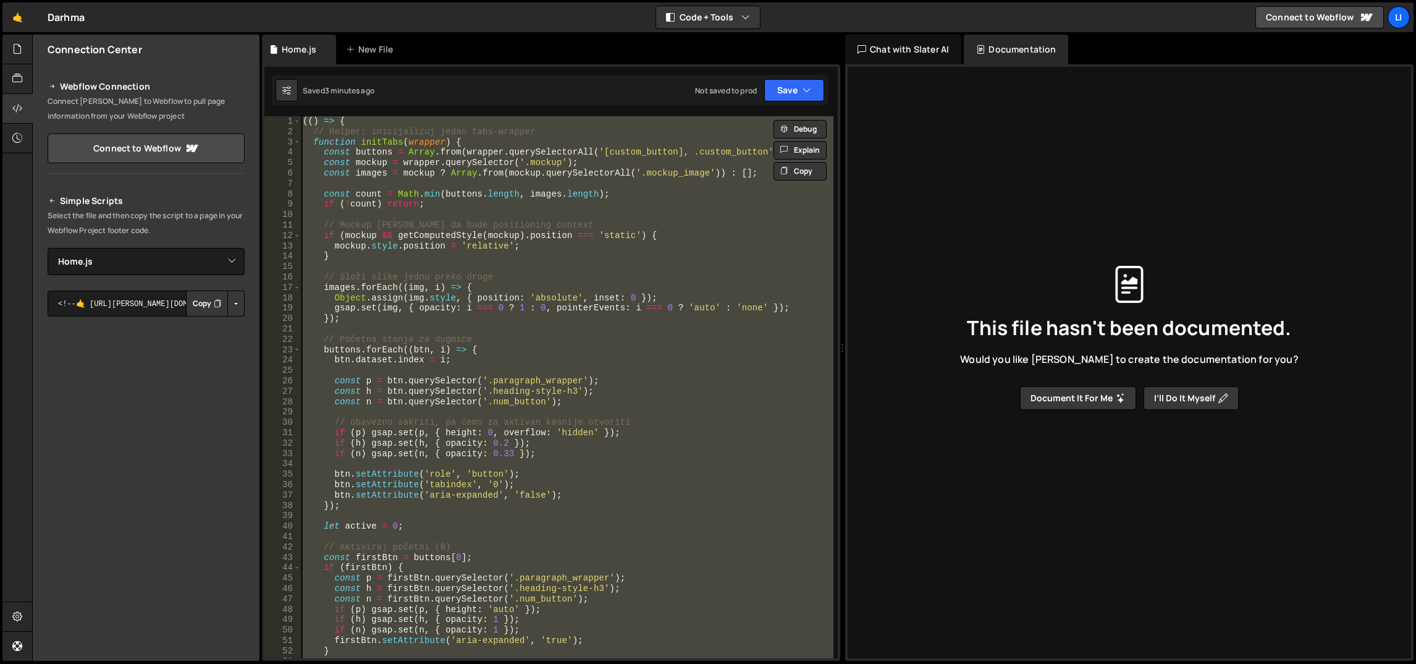
paste textarea
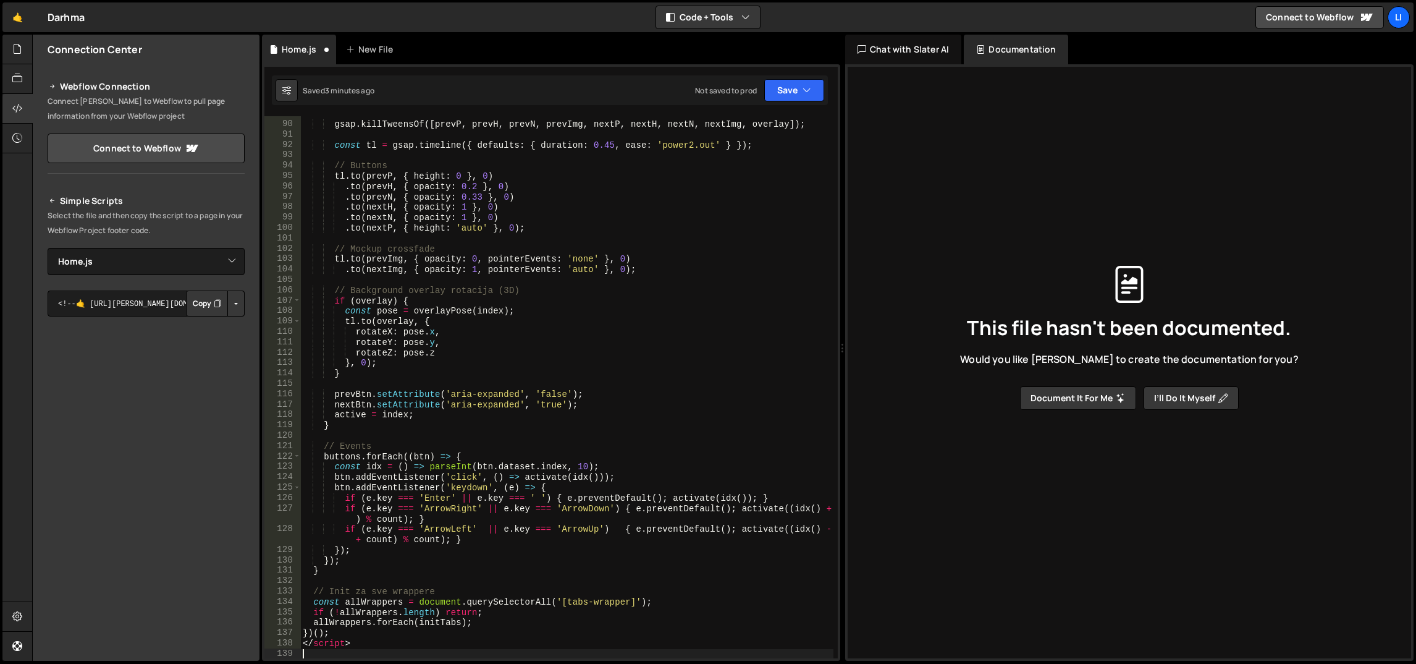
scroll to position [931, 0]
click at [334, 648] on div "gsap . killTweensOf ([ prevP , prevH , prevN , prevImg , nextP , nextH , nextN …" at bounding box center [567, 390] width 534 height 563
click at [334, 642] on div "gsap . killTweensOf ([ prevP , prevH , prevN , prevImg , nextP , nextH , nextN …" at bounding box center [567, 390] width 534 height 563
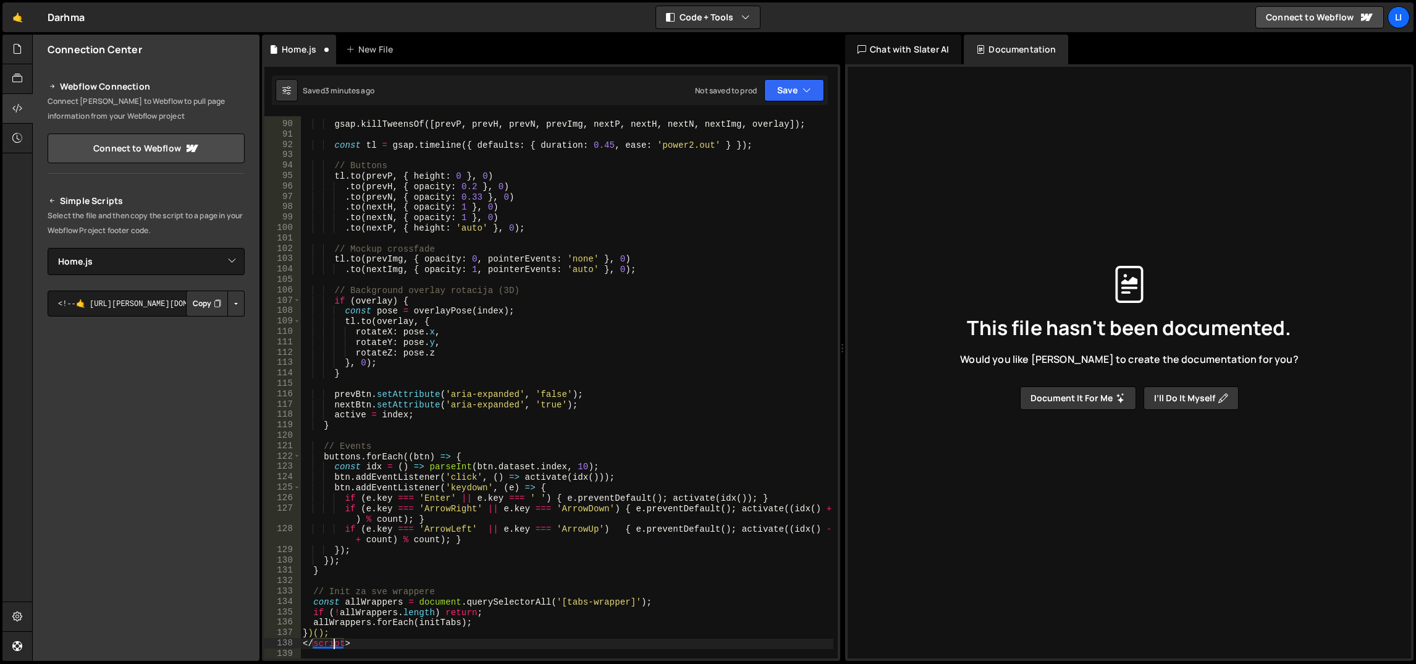
click at [334, 642] on div "gsap . killTweensOf ([ prevP , prevH , prevN , prevImg , nextP , nextH , nextN …" at bounding box center [567, 390] width 534 height 563
click at [334, 643] on div "gsap . killTweensOf ([ prevP , prevH , prevN , prevImg , nextP , nextH , nextN …" at bounding box center [567, 390] width 534 height 563
type textarea "</script>"
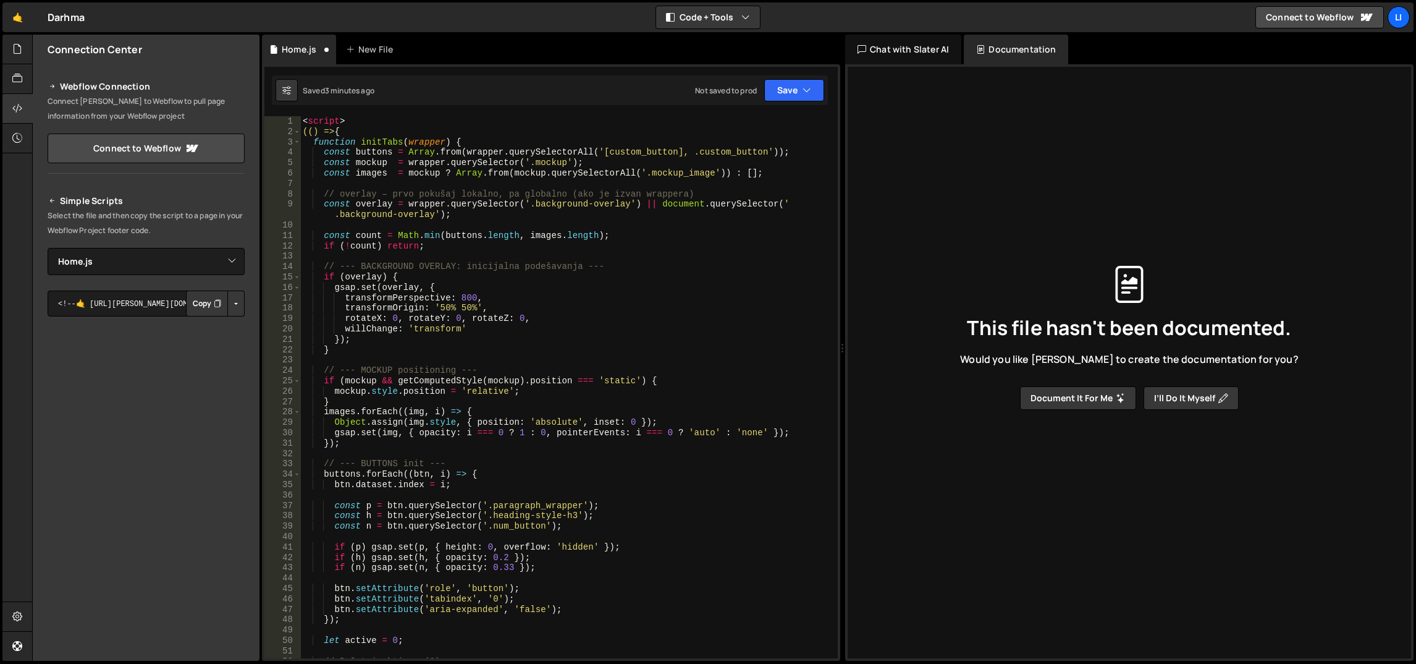
scroll to position [0, 0]
click at [328, 117] on div "< script > (() => { function initTabs ( wrapper ) { const buttons = Array . fro…" at bounding box center [567, 397] width 534 height 563
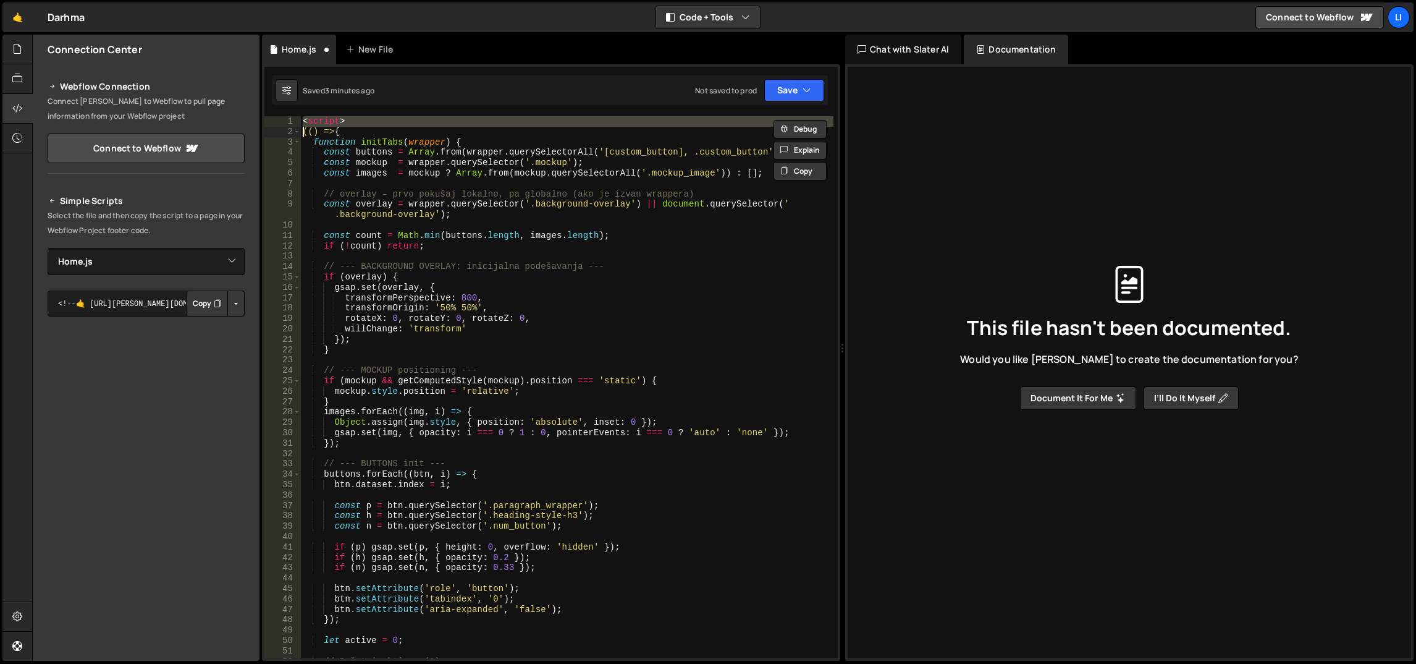
click at [328, 117] on div "< script > (() => { function initTabs ( wrapper ) { const buttons = Array . fro…" at bounding box center [567, 397] width 534 height 563
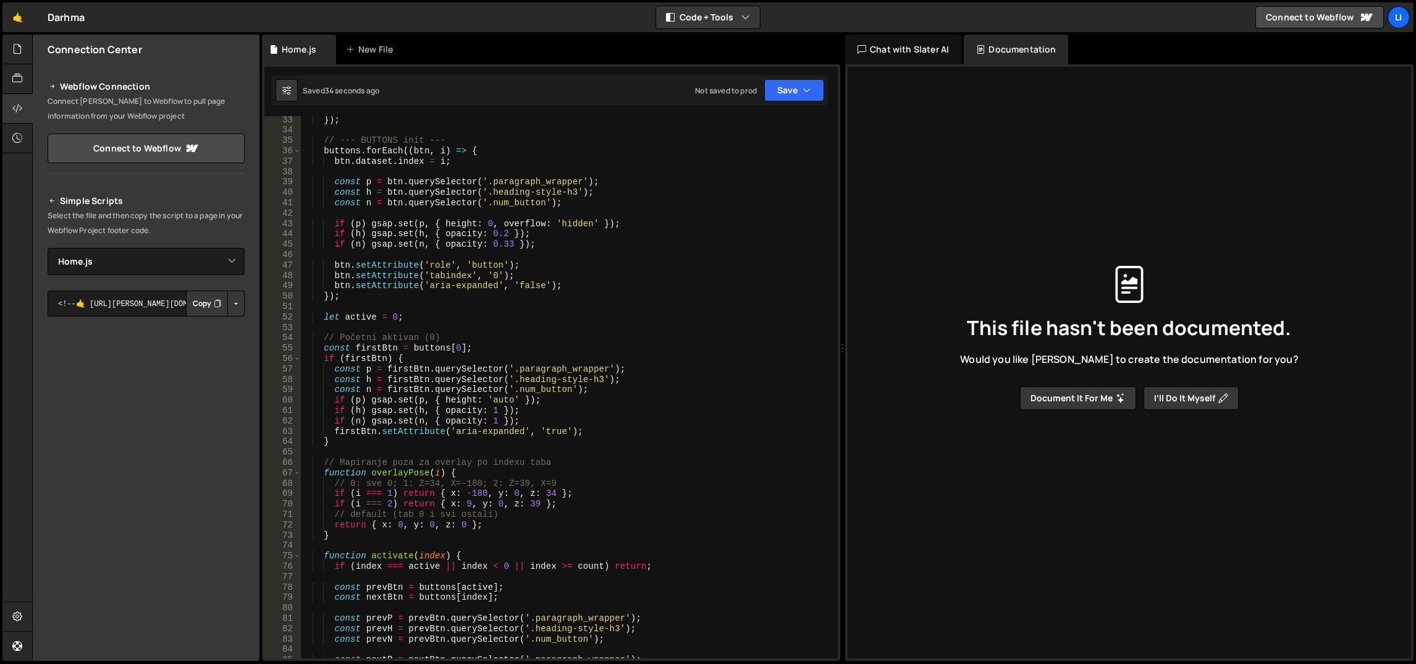
scroll to position [500, 0]
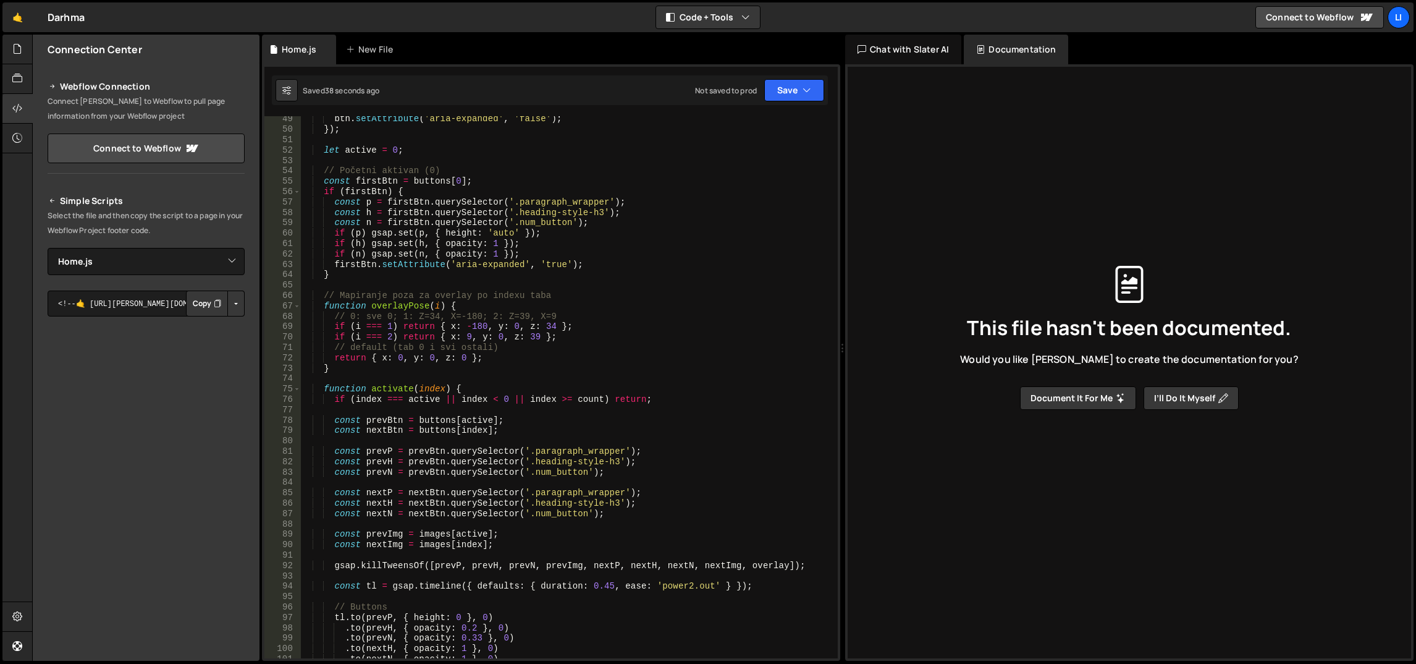
click at [528, 338] on div "btn . setAttribute ( 'aria-expanded' , 'false' ) ; }) ; let active = 0 ; // Poč…" at bounding box center [567, 395] width 534 height 563
click at [528, 334] on div "btn . setAttribute ( 'aria-expanded' , 'false' ) ; }) ; let active = 0 ; // Poč…" at bounding box center [567, 395] width 534 height 563
drag, startPoint x: 525, startPoint y: 336, endPoint x: 539, endPoint y: 337, distance: 13.6
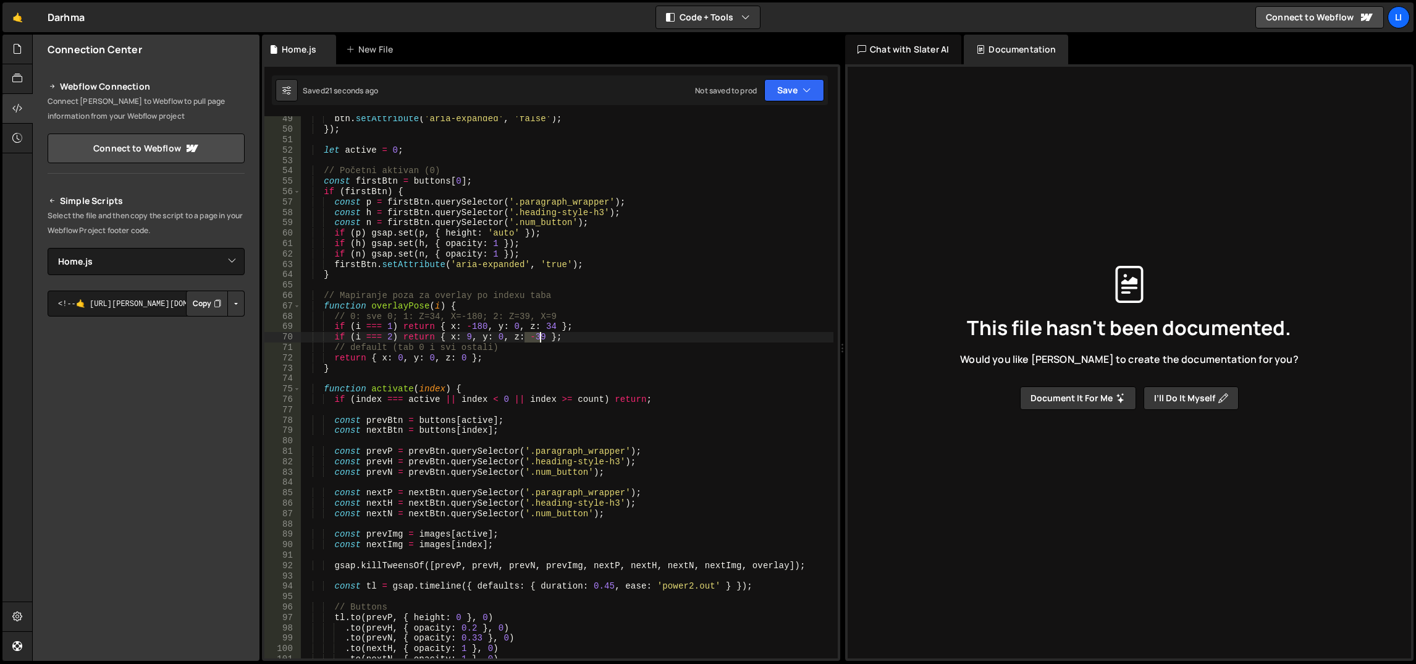
click at [539, 337] on div "btn . setAttribute ( 'aria-expanded' , 'false' ) ; }) ; let active = 0 ; // Poč…" at bounding box center [567, 395] width 534 height 563
click at [805, 88] on icon "button" at bounding box center [807, 90] width 9 height 12
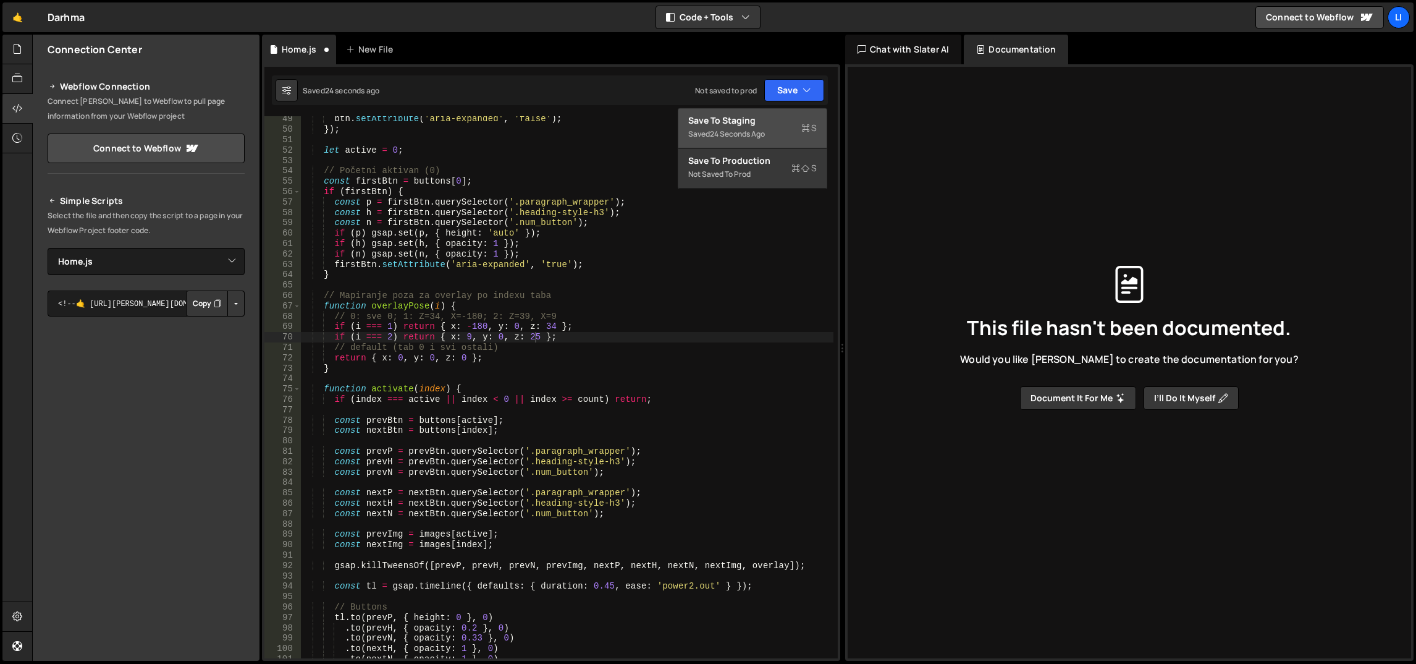
click at [784, 109] on button "Save to Staging S Saved 24 seconds ago" at bounding box center [752, 128] width 148 height 40
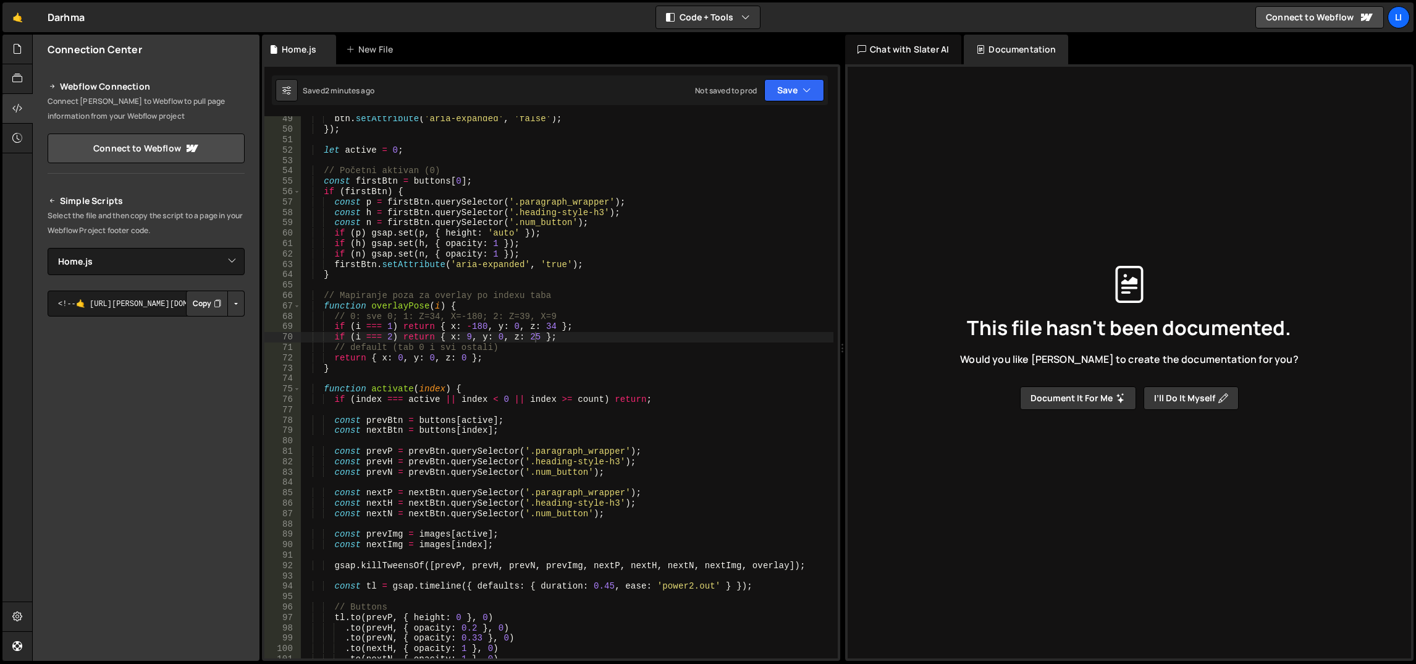
click at [421, 238] on div "btn . setAttribute ( 'aria-expanded' , 'false' ) ; }) ; let active = 0 ; // Poč…" at bounding box center [567, 395] width 534 height 563
type textarea "})();"
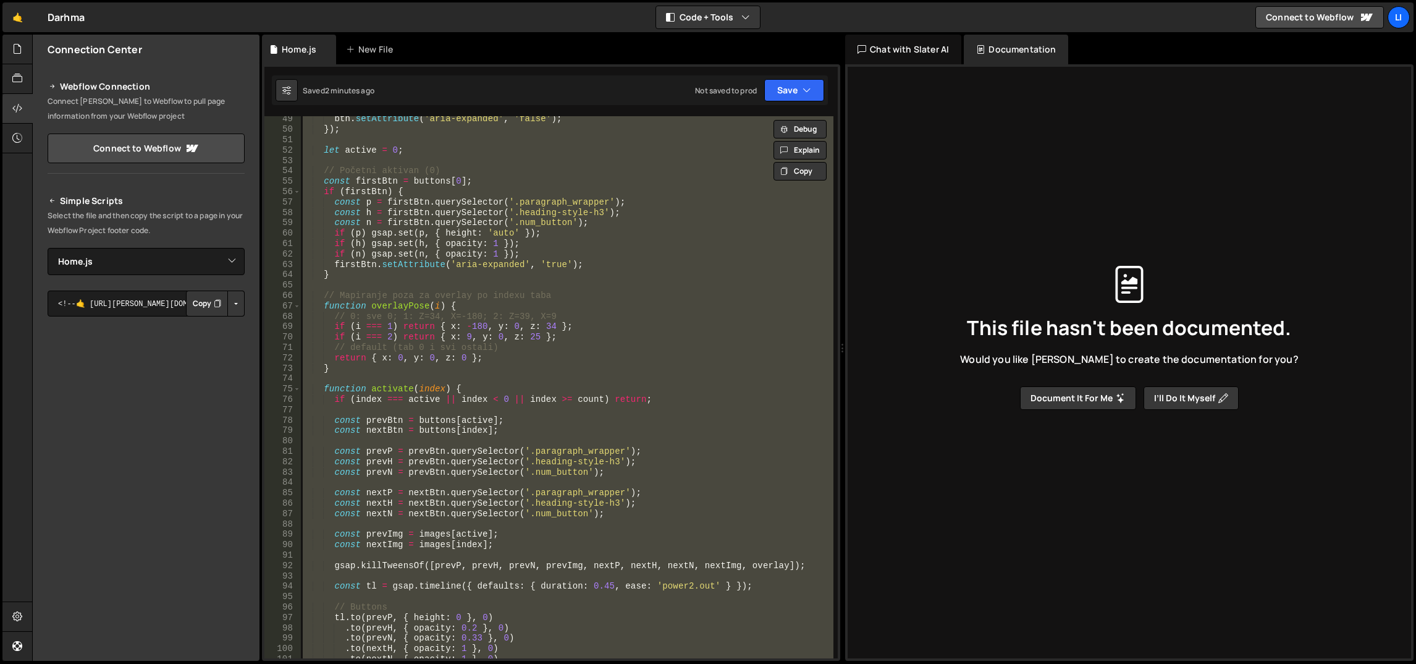
paste textarea
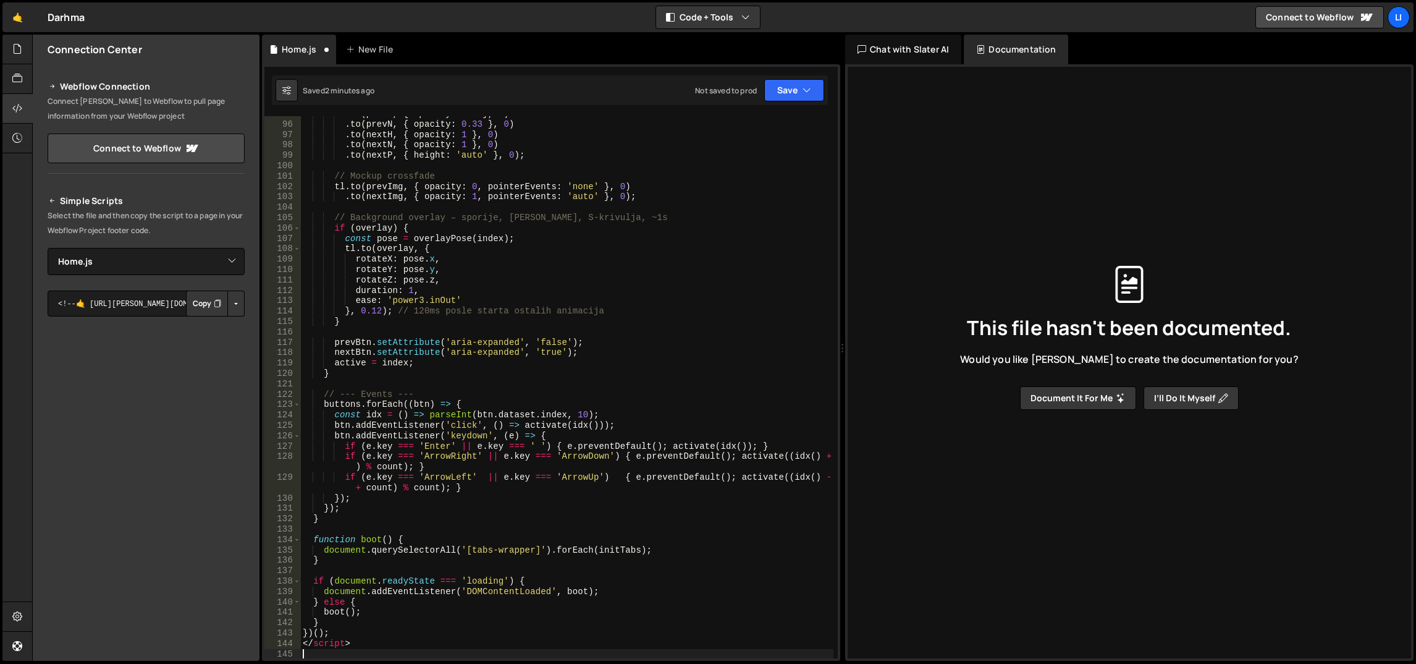
scroll to position [993, 0]
click at [337, 646] on div ". to ( prevH , { opacity : 0.2 } , 0 ) . to ( prevN , { opacity : 0.33 } , 0 ) …" at bounding box center [567, 390] width 534 height 563
type textarea "</script>"
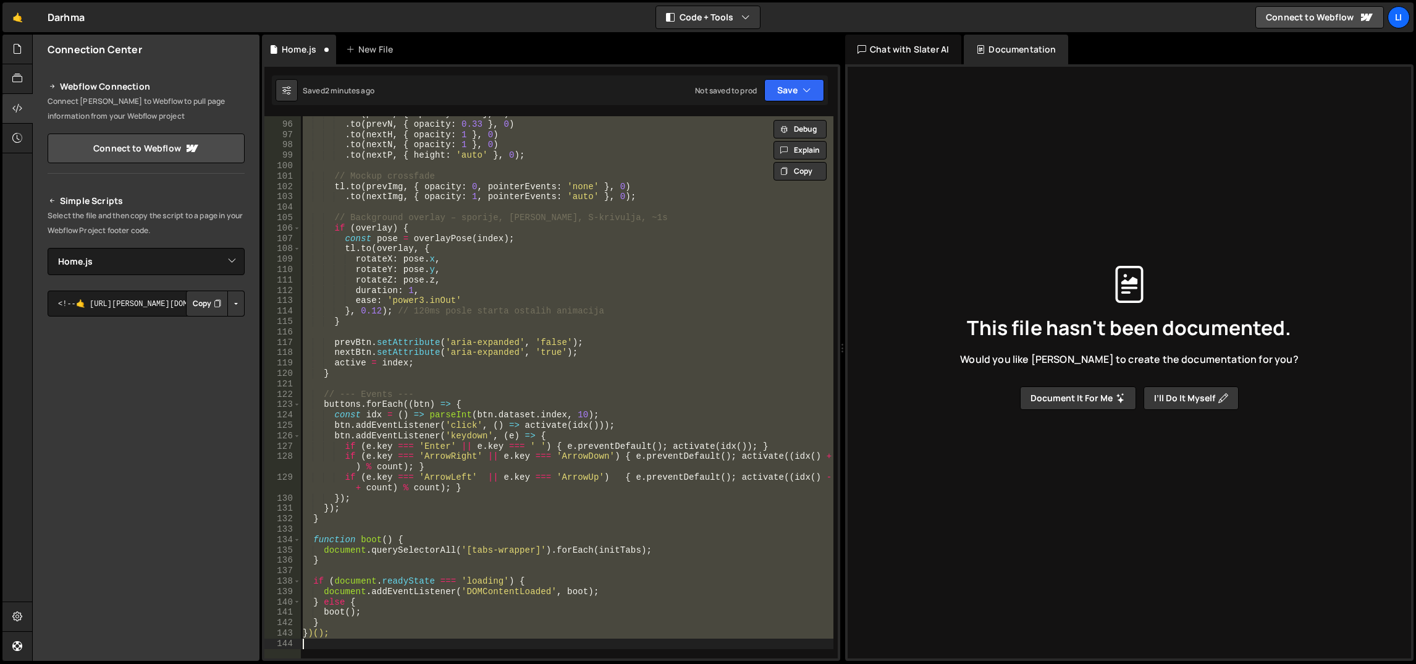
scroll to position [0, 0]
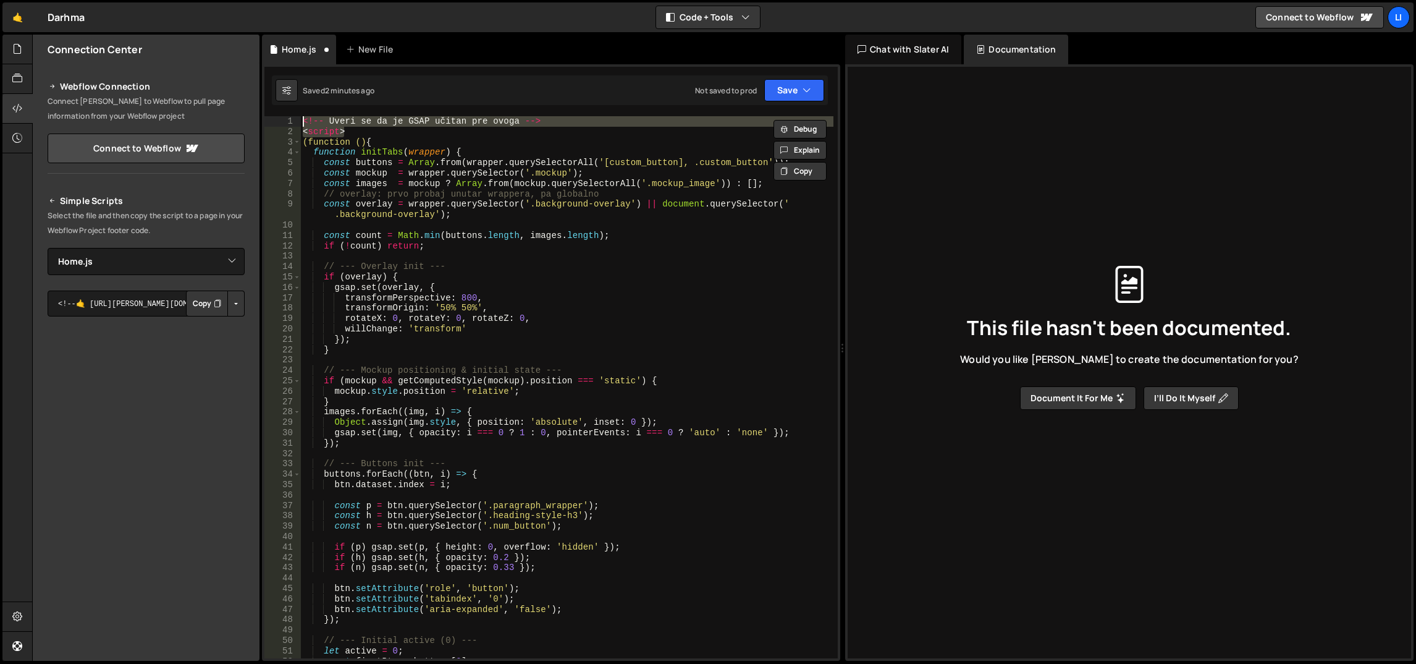
drag, startPoint x: 354, startPoint y: 129, endPoint x: 276, endPoint y: 116, distance: 78.9
click at [276, 116] on div "<!-- Uveri se da je GSAP učitan pre ovoga --> 1 2 3 4 5 6 7 8 9 10 11 12 13 14 …" at bounding box center [550, 387] width 573 height 542
type textarea "<!-- Uveri se da je GSAP učitan pre ovoga --> <script>"
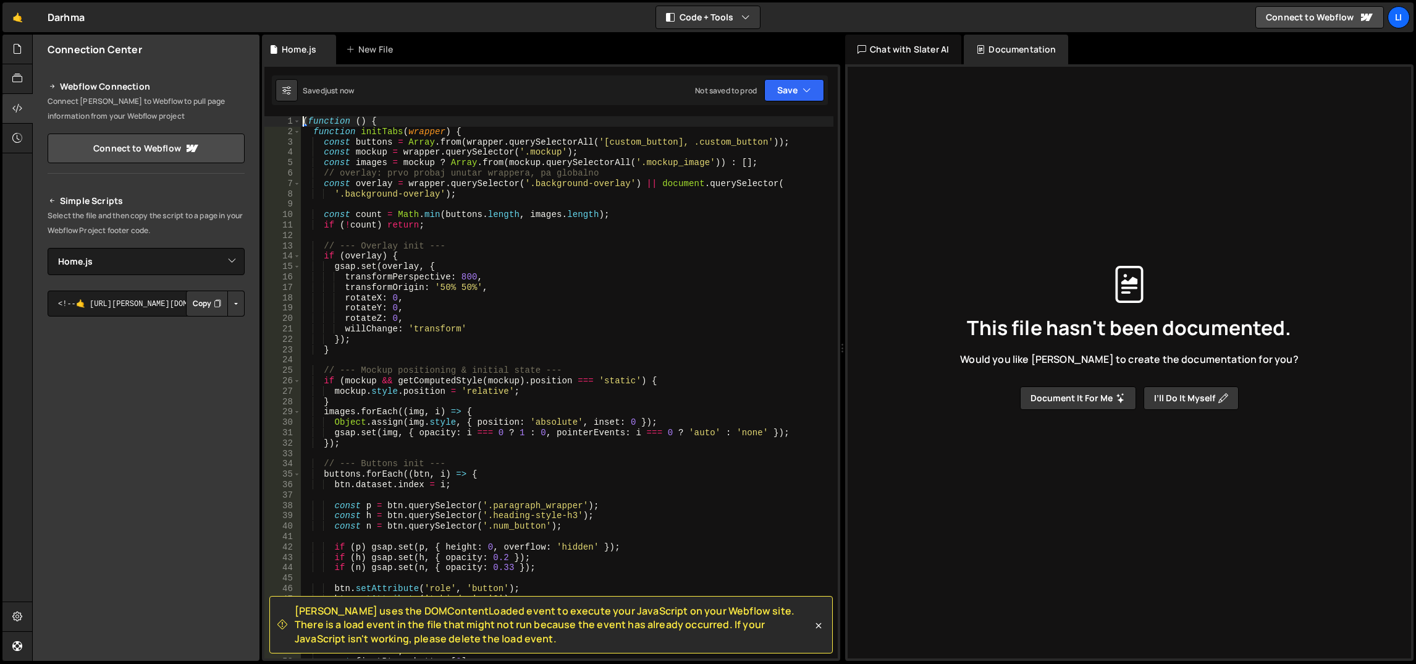
scroll to position [1259, 0]
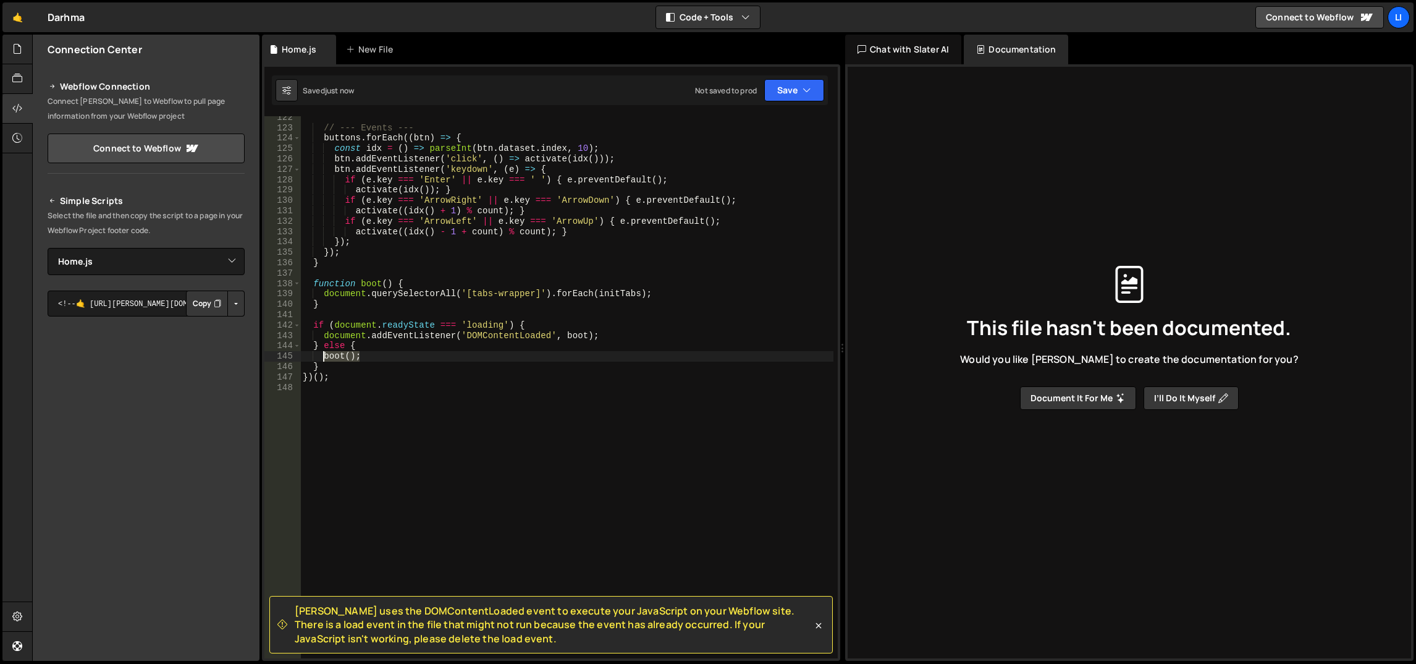
drag, startPoint x: 375, startPoint y: 357, endPoint x: 323, endPoint y: 358, distance: 51.9
click at [323, 358] on div "// --- Events --- buttons . forEach (( btn ) => { const idx = ( ) => parseInt (…" at bounding box center [567, 393] width 534 height 563
type textarea "boot();"
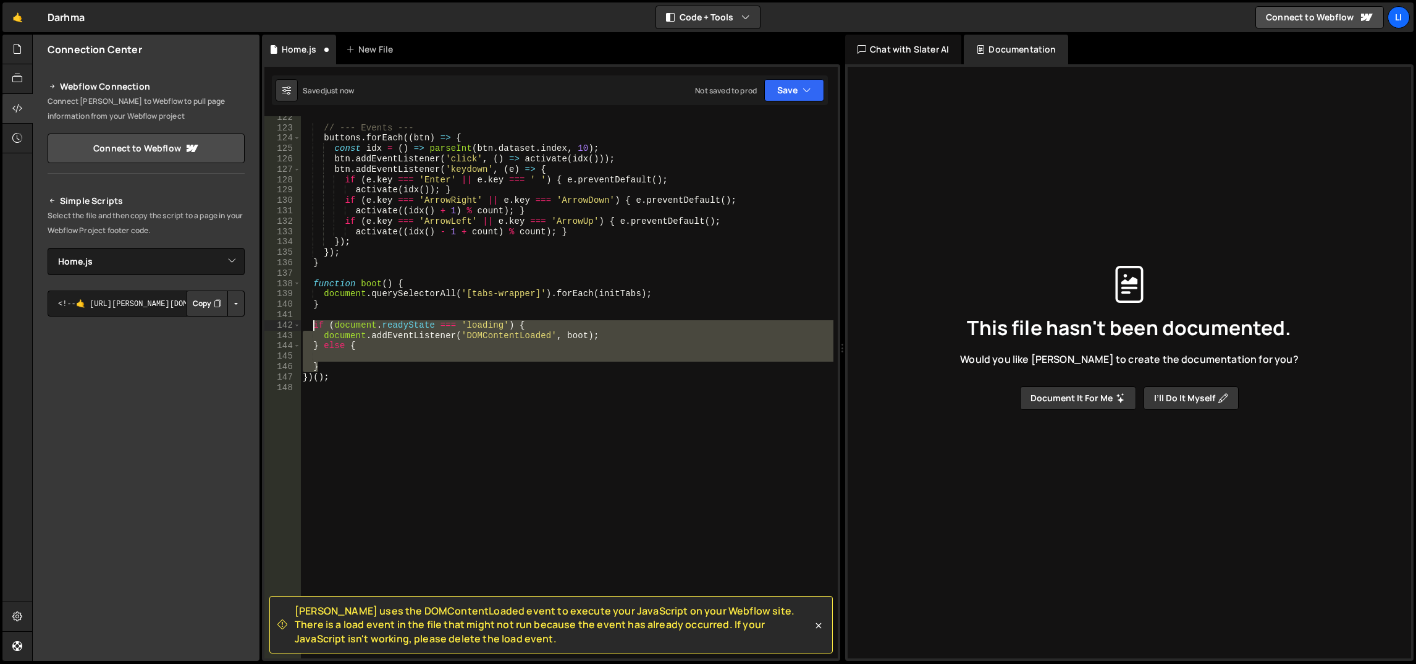
drag, startPoint x: 342, startPoint y: 366, endPoint x: 361, endPoint y: 301, distance: 67.6
click at [312, 324] on div "// --- Events --- buttons . forEach (( btn ) => { const idx = ( ) => parseInt (…" at bounding box center [567, 393] width 534 height 563
paste textarea "boot("
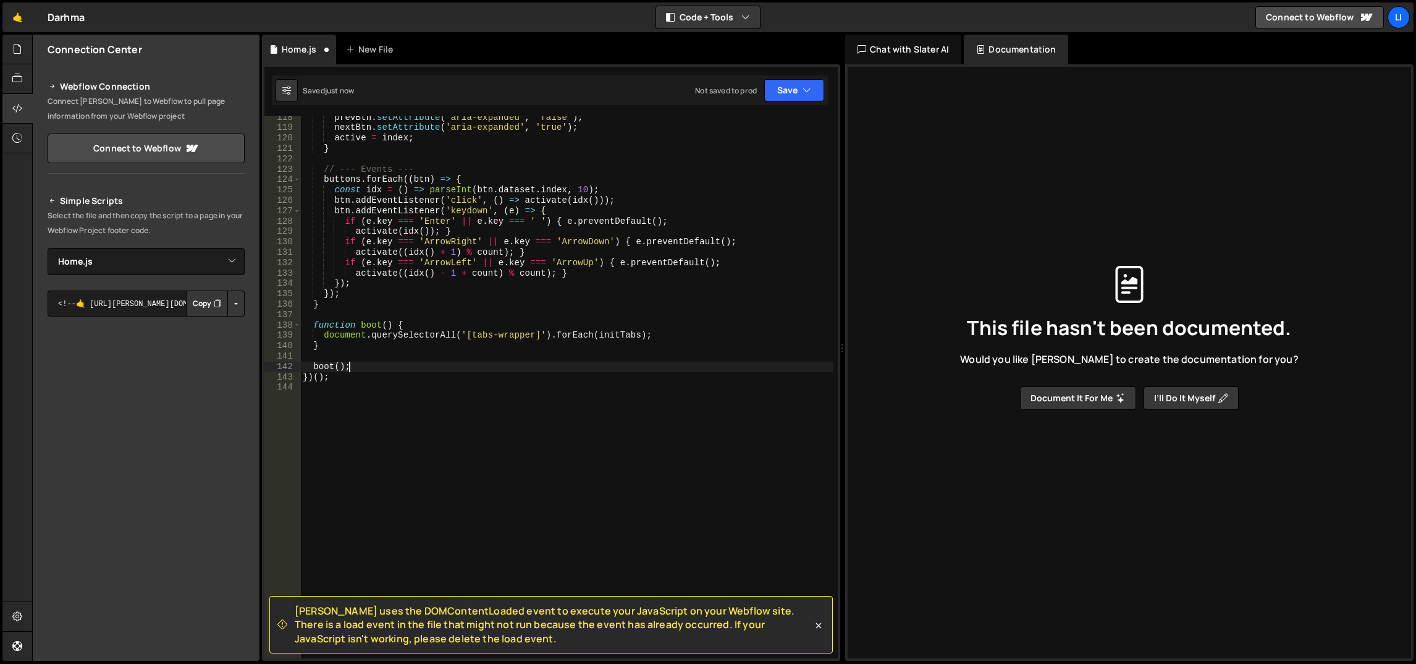
scroll to position [1218, 0]
click at [363, 301] on div "prevBtn . setAttribute ( 'aria-expanded' , 'false' ) ; nextBtn . setAttribute (…" at bounding box center [567, 393] width 534 height 563
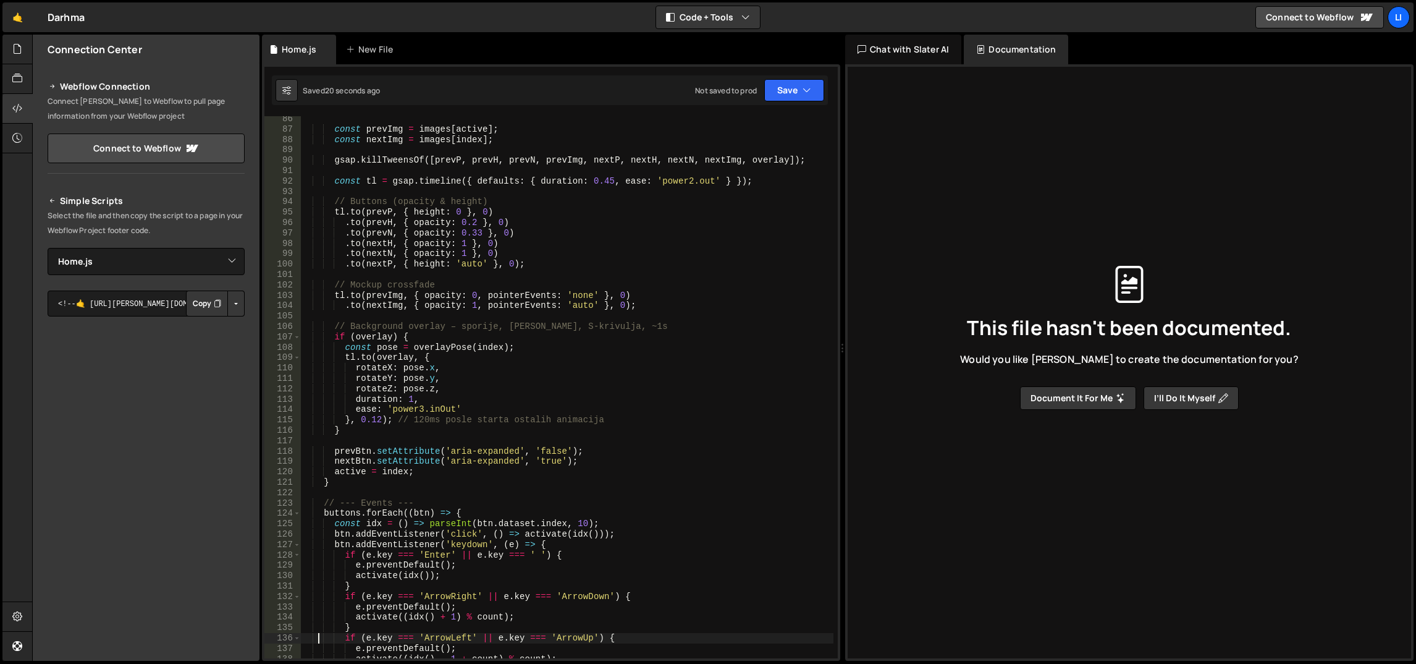
scroll to position [884, 0]
click at [372, 418] on div "const prevImg = images [ active ] ; const nextImg = images [ index ] ; gsap . k…" at bounding box center [567, 395] width 534 height 563
click at [408, 399] on div "const prevImg = images [ active ] ; const nextImg = images [ index ] ; gsap . k…" at bounding box center [567, 395] width 534 height 563
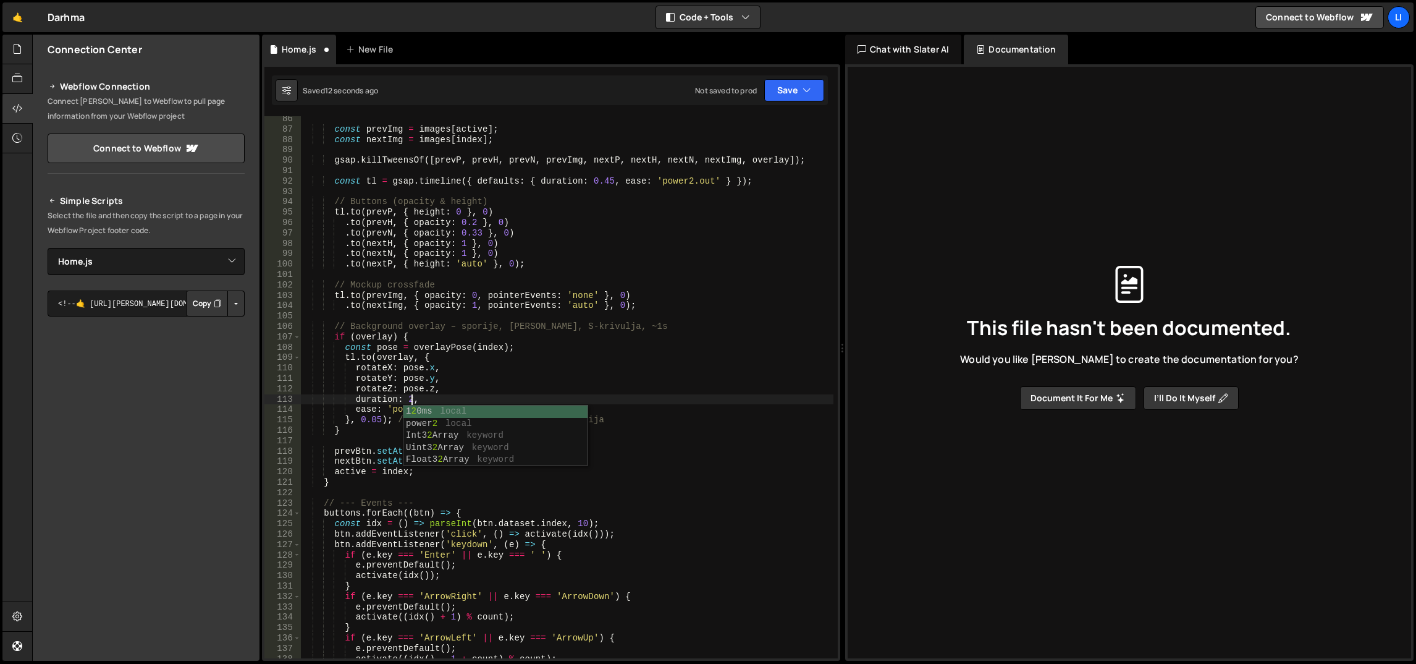
scroll to position [0, 6]
click at [487, 250] on div "const prevImg = images [ active ] ; const nextImg = images [ index ] ; gsap . k…" at bounding box center [567, 395] width 534 height 563
click at [375, 417] on div "const prevImg = images [ active ] ; const nextImg = images [ index ] ; gsap . k…" at bounding box center [567, 395] width 534 height 563
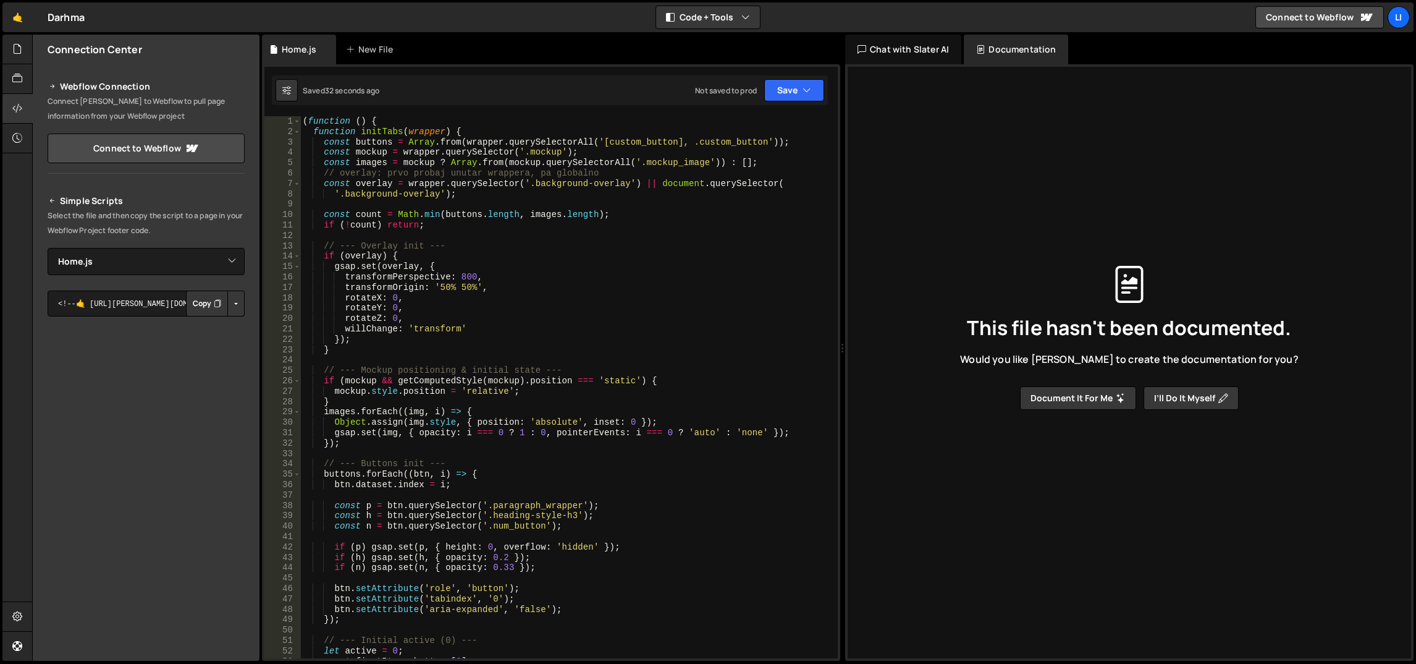
scroll to position [111, 0]
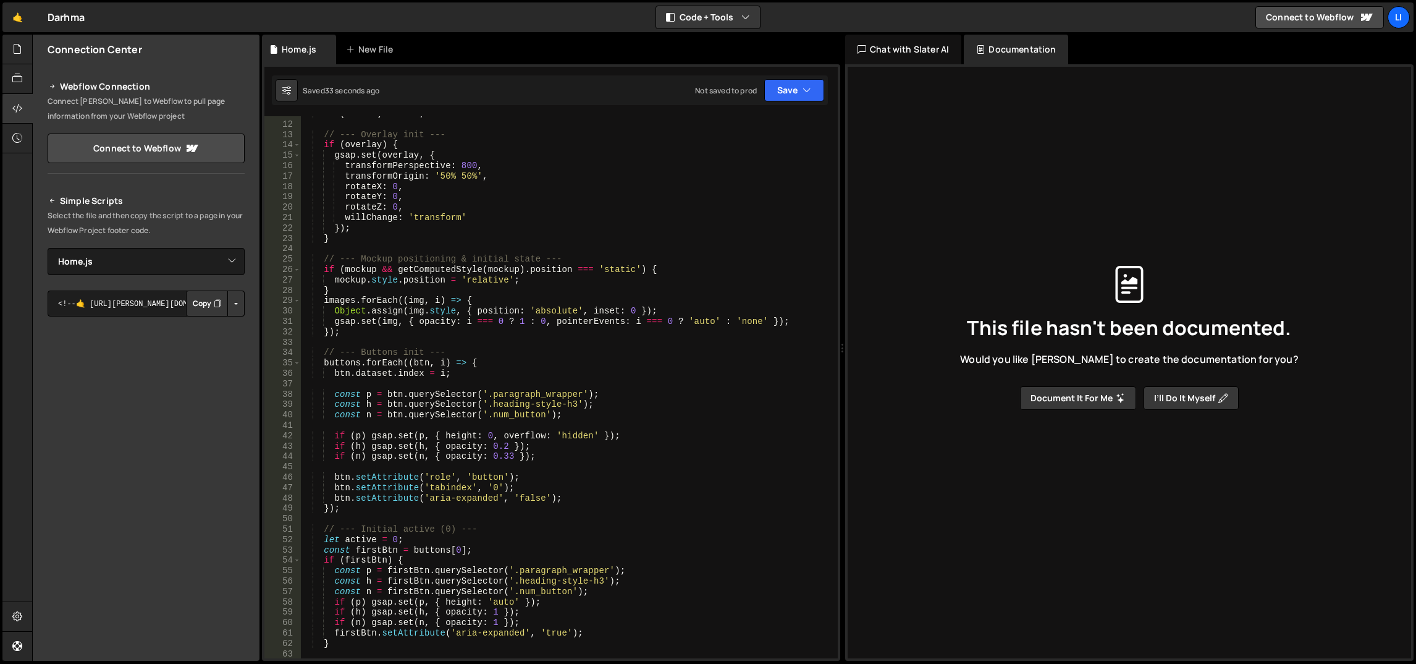
click at [534, 452] on div "if ( ! count ) return ; // --- Overlay init --- if ( overlay ) { gsap . set ( o…" at bounding box center [567, 390] width 534 height 563
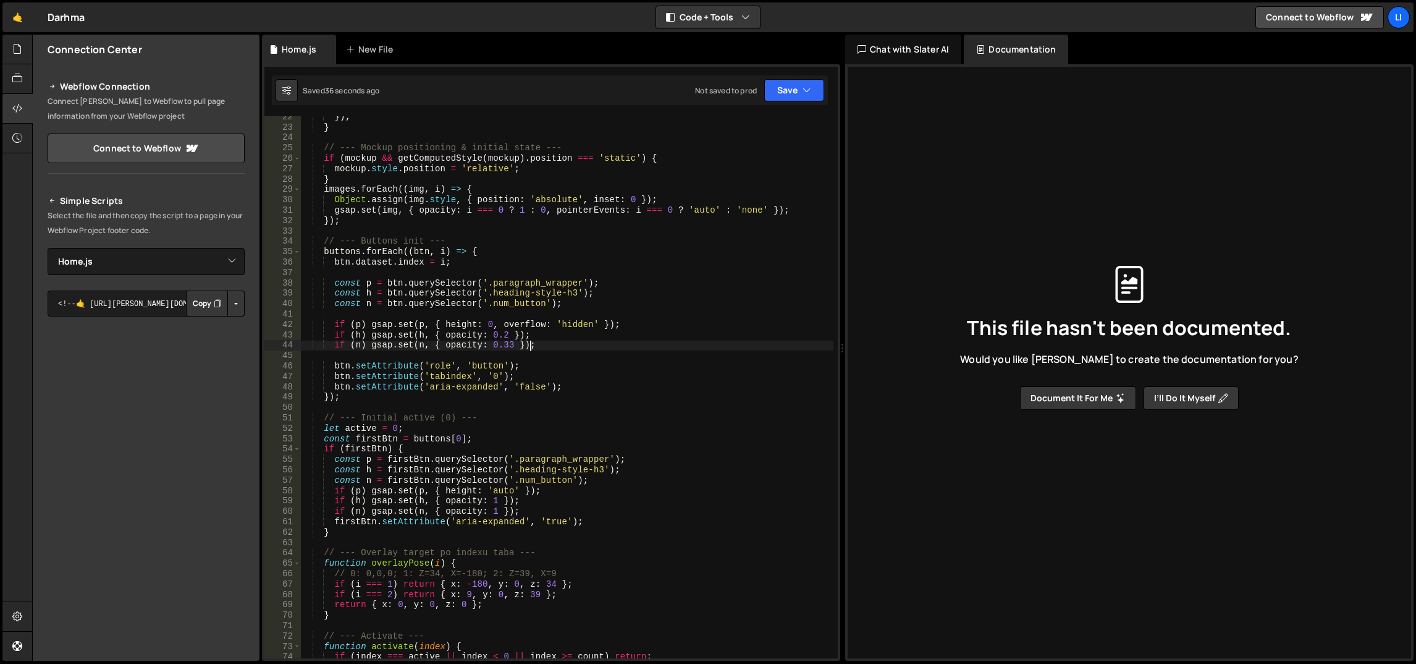
scroll to position [389, 0]
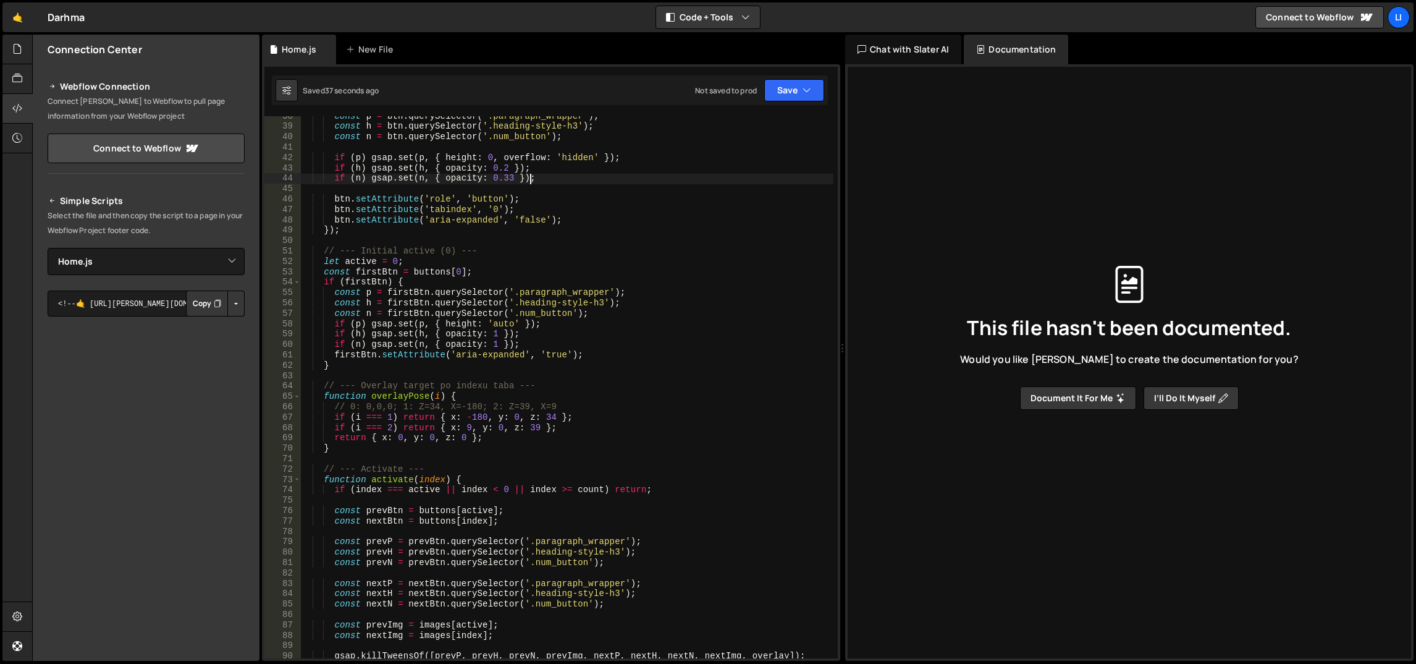
click at [528, 428] on div "const p = btn . querySelector ( '.paragraph_wrapper' ) ; const h = btn . queryS…" at bounding box center [567, 392] width 534 height 563
click at [641, 342] on div "const p = btn . querySelector ( '.paragraph_wrapper' ) ; const h = btn . queryS…" at bounding box center [567, 392] width 534 height 563
click at [525, 425] on div "const p = btn . querySelector ( '.paragraph_wrapper' ) ; const h = btn . queryS…" at bounding box center [567, 392] width 534 height 563
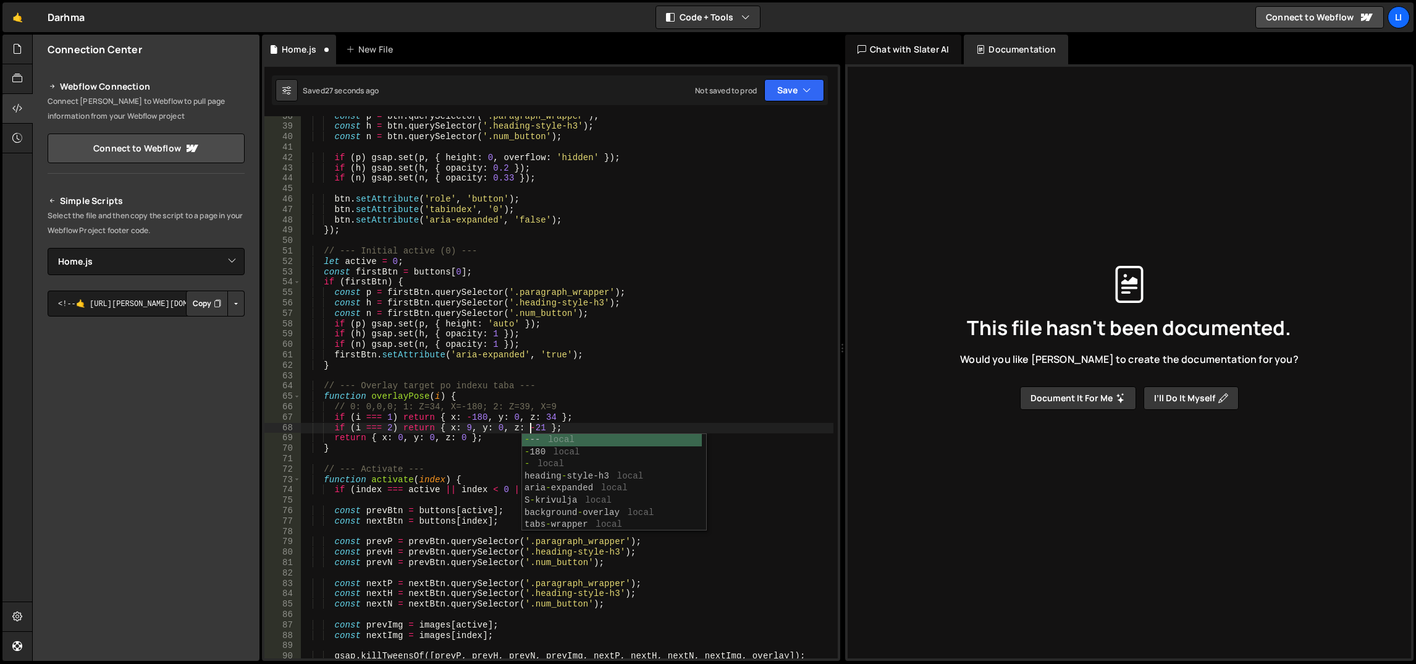
scroll to position [0, 16]
click at [533, 431] on div "const p = btn . querySelector ( '.paragraph_wrapper' ) ; const h = btn . queryS…" at bounding box center [567, 392] width 534 height 563
type textarea "if (i === 2) return { x: 9, y: 0, z: -19 };"
